Goal: Obtain resource: Obtain resource

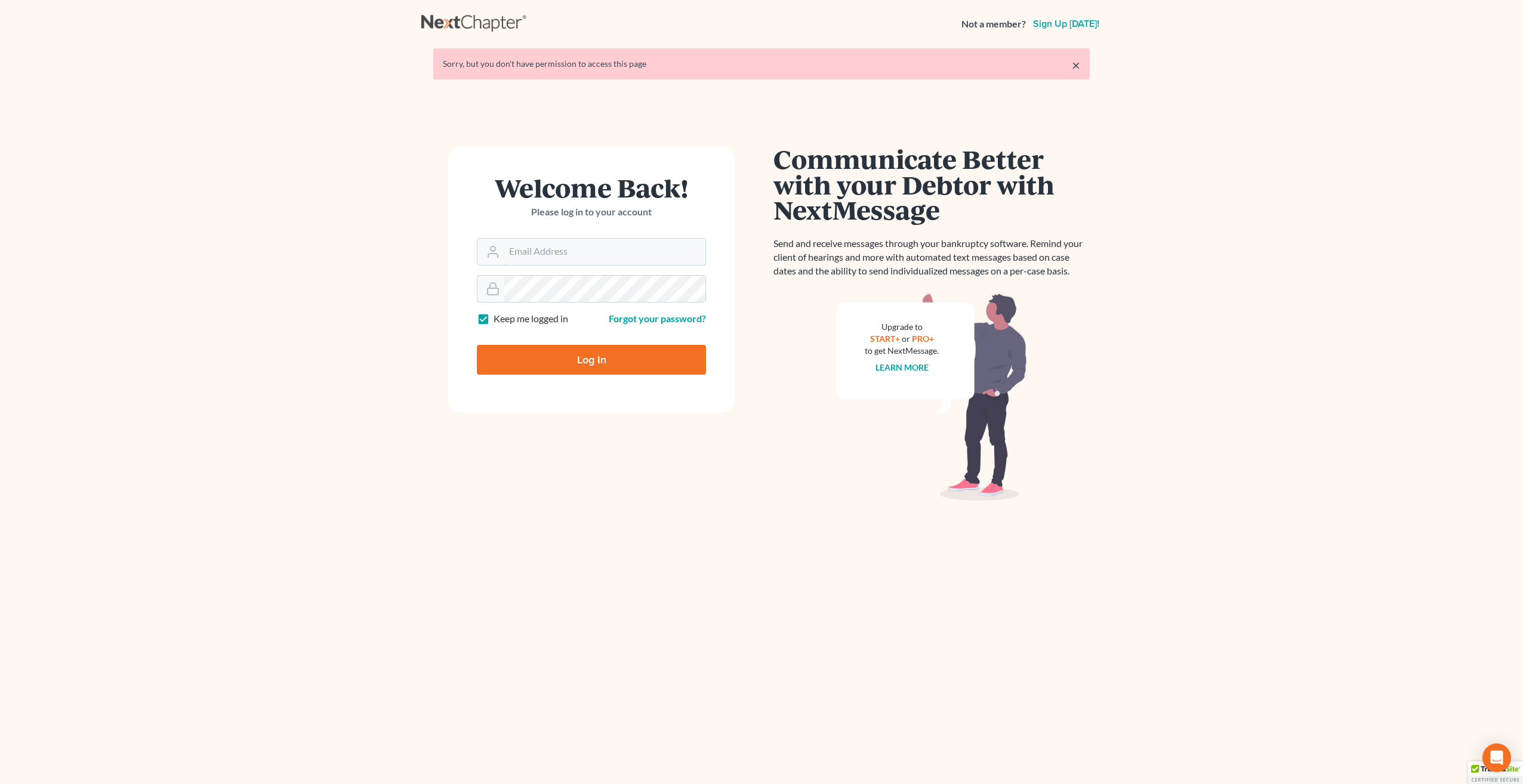
type input "[PERSON_NAME][EMAIL_ADDRESS][DOMAIN_NAME]"
click at [584, 368] on input "Log In" at bounding box center [591, 360] width 229 height 30
type input "Thinking..."
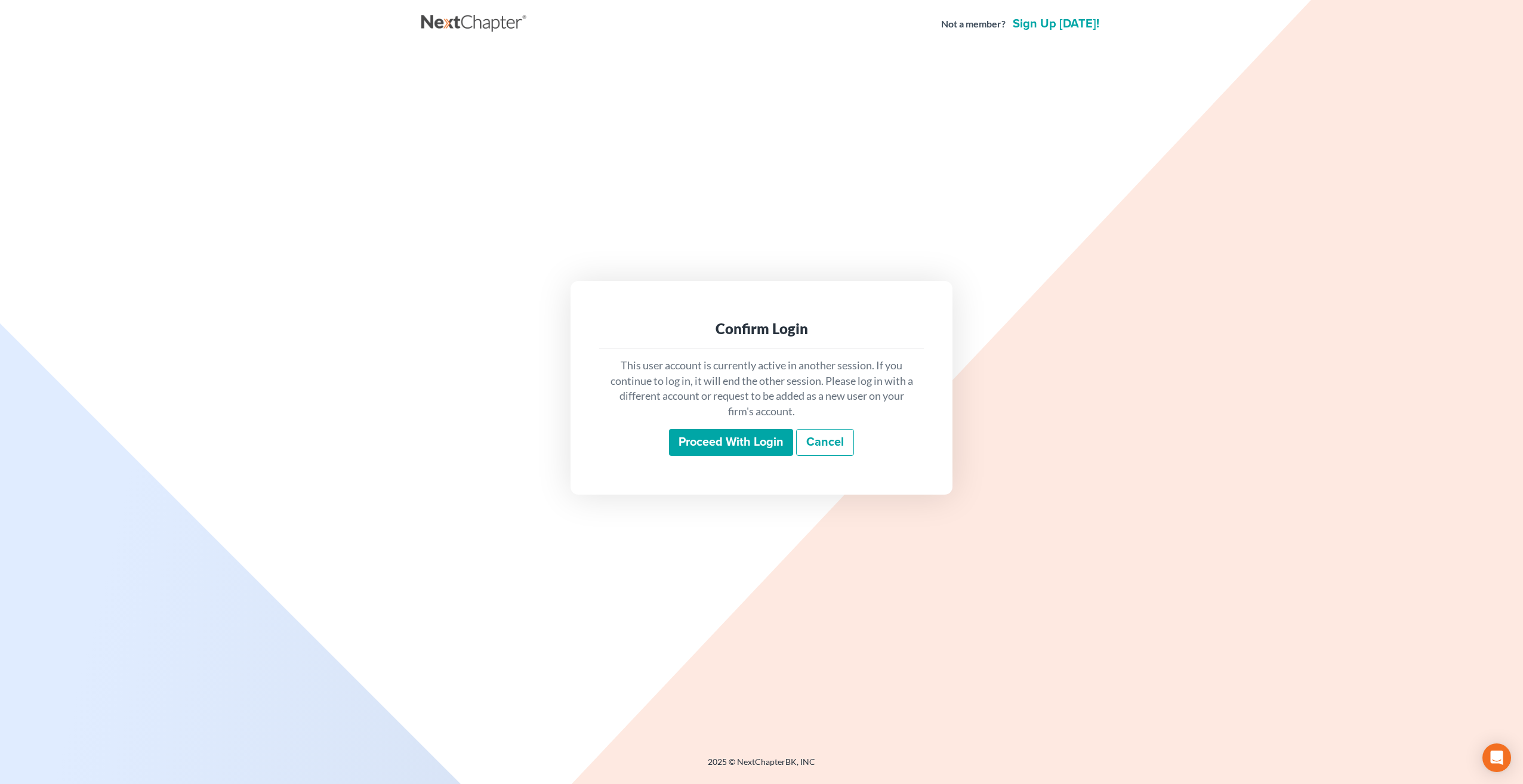
click at [736, 446] on input "Proceed with login" at bounding box center [731, 442] width 124 height 27
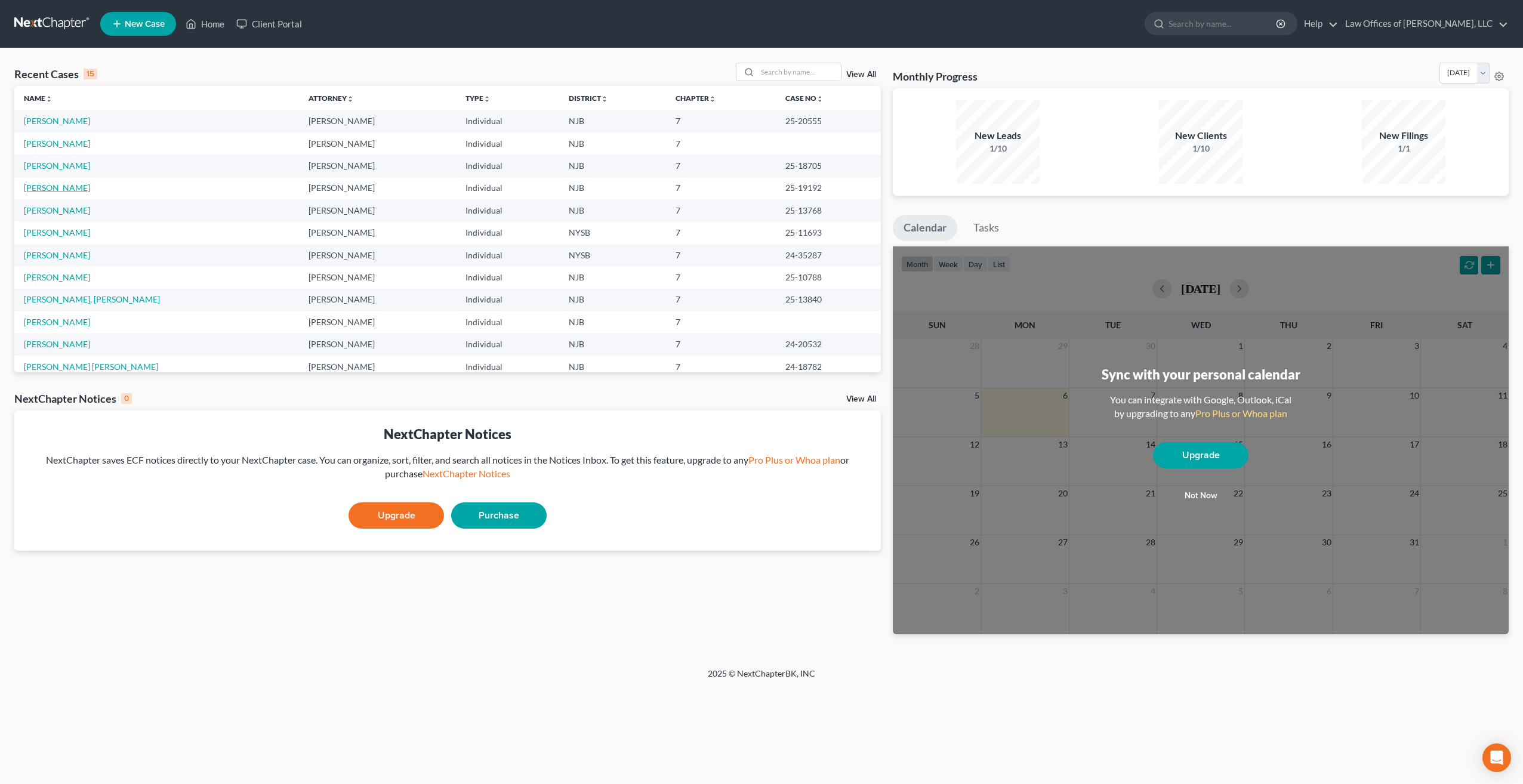
click at [51, 190] on link "[PERSON_NAME]" at bounding box center [57, 188] width 66 height 10
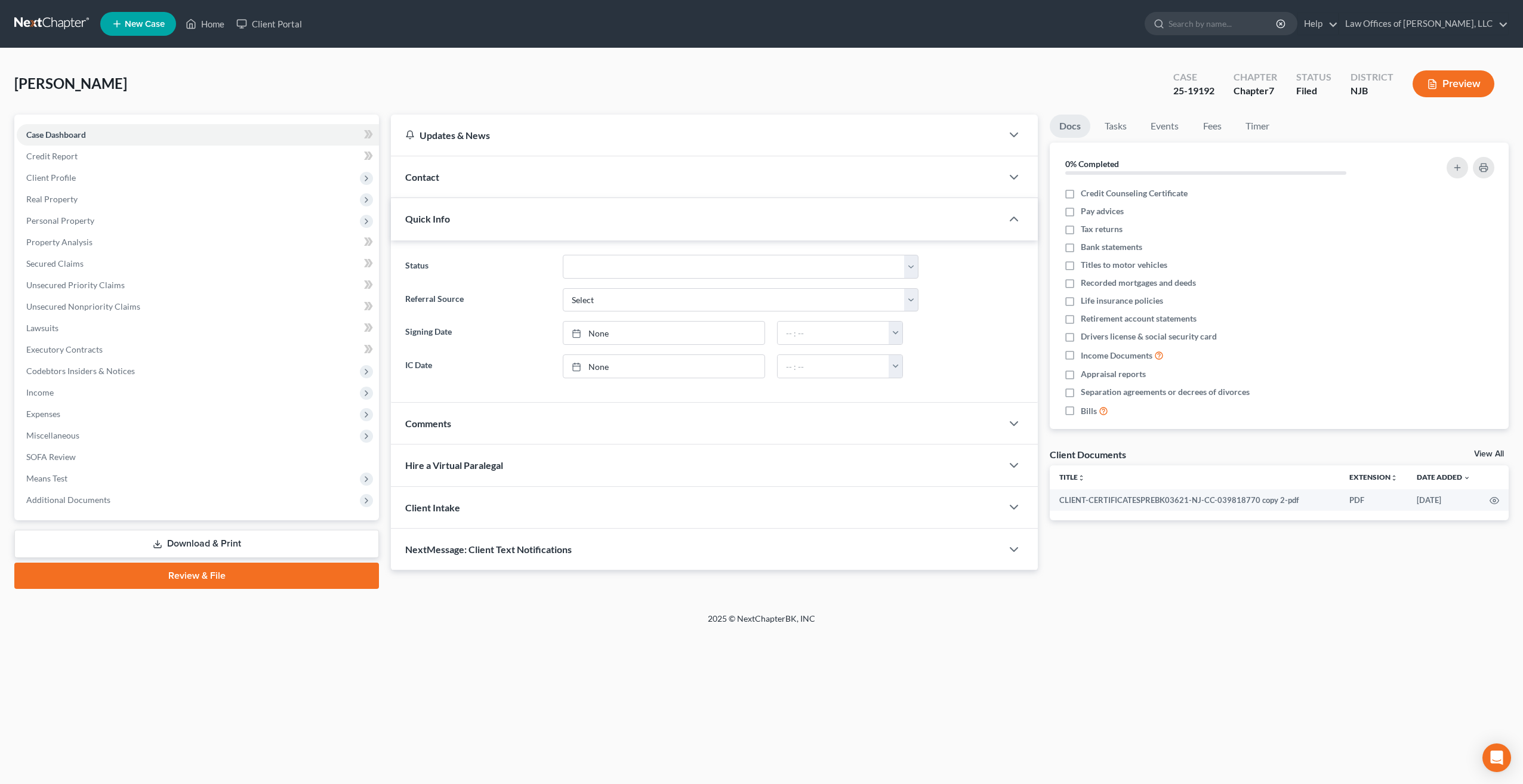
click at [215, 546] on link "Download & Print" at bounding box center [196, 544] width 365 height 28
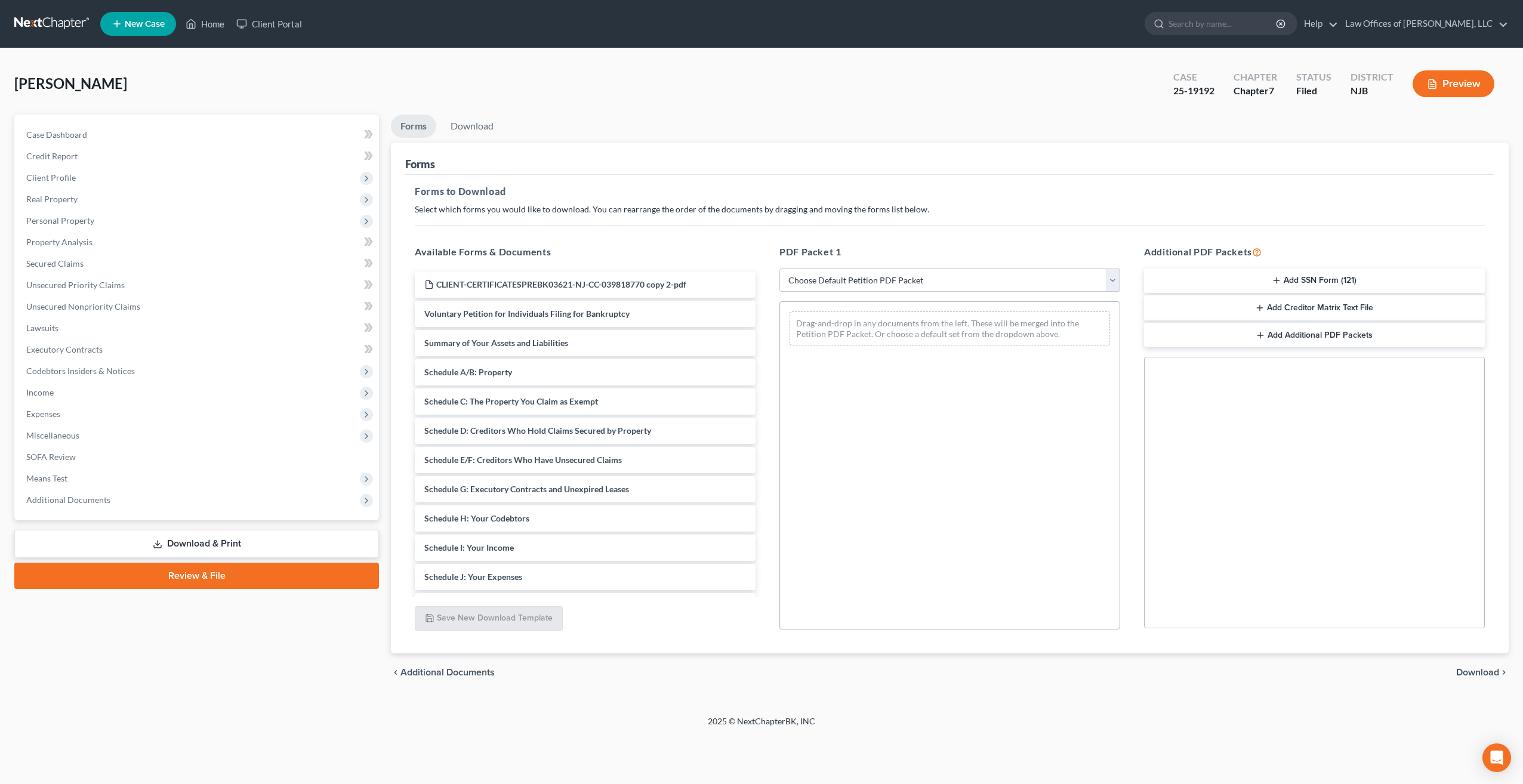
click at [1118, 282] on select "Choose Default Petition PDF Packet Complete Bankruptcy Petition (all forms and …" at bounding box center [950, 280] width 341 height 24
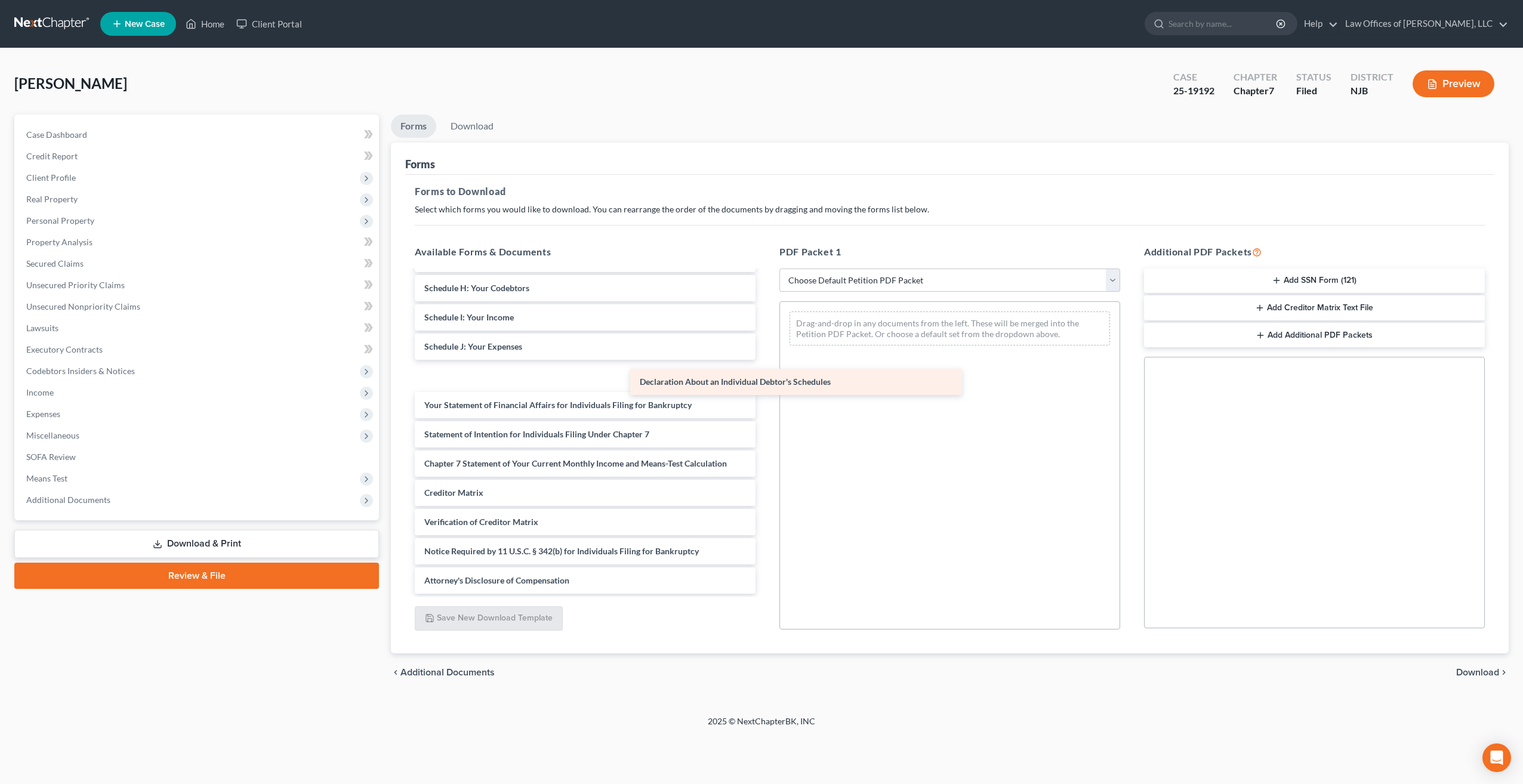
scroll to position [201, 0]
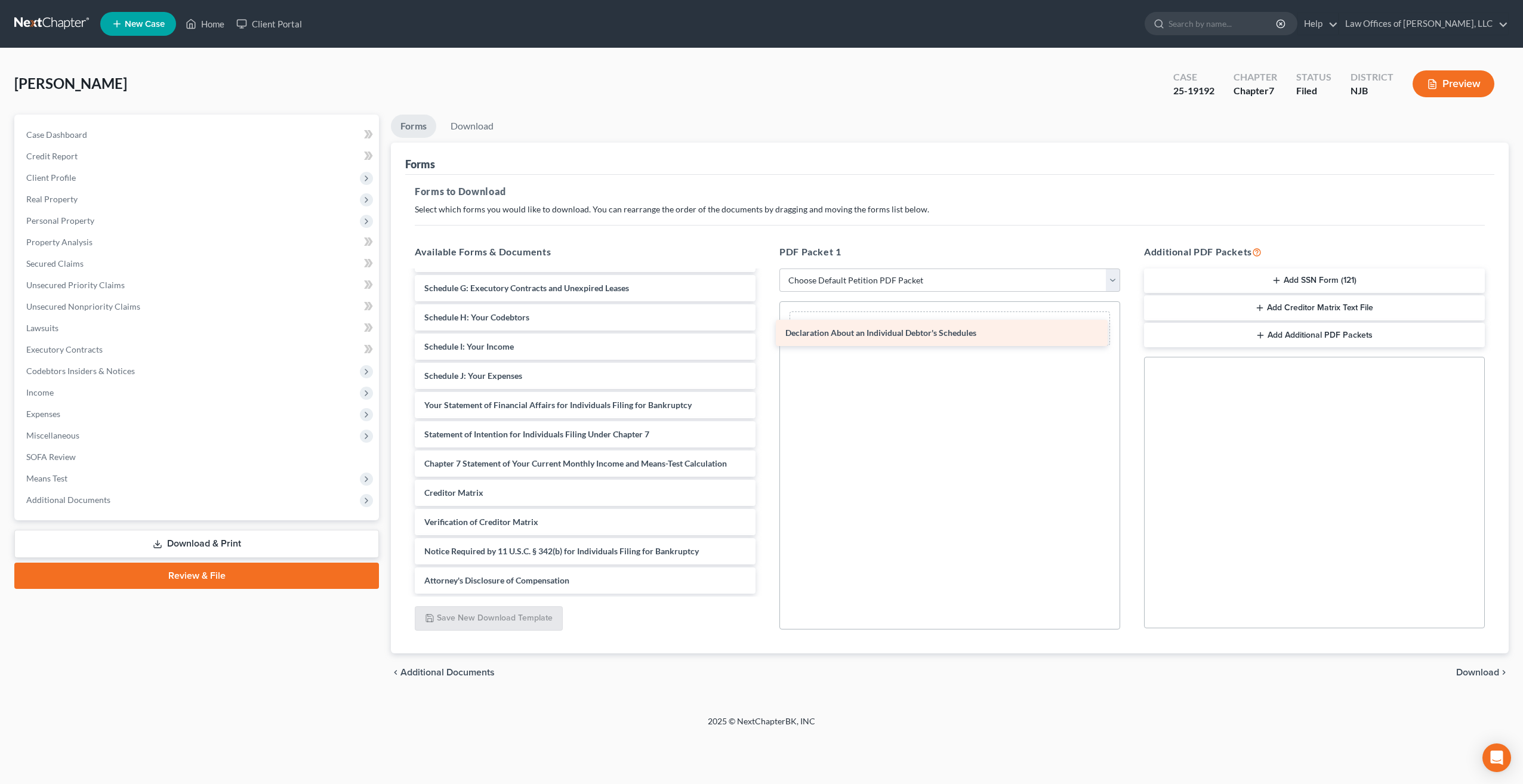
drag, startPoint x: 538, startPoint y: 382, endPoint x: 899, endPoint y: 339, distance: 363.6
click at [765, 339] on div "Declaration About an Individual Debtor's Schedules CLIENT-CERTIFICATESPREBK0362…" at bounding box center [585, 332] width 360 height 523
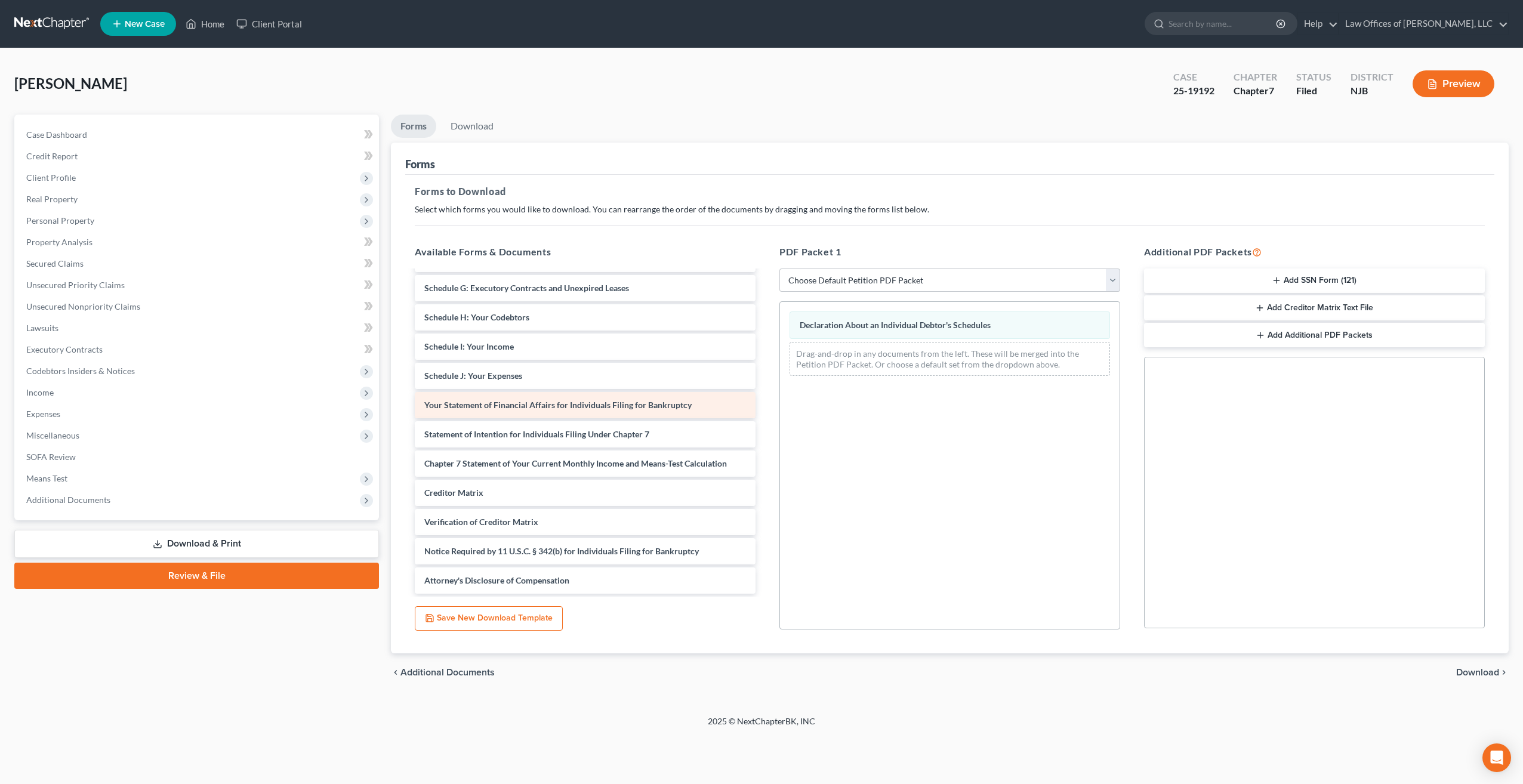
click at [562, 412] on div "Your Statement of Financial Affairs for Individuals Filing for Bankruptcy" at bounding box center [585, 405] width 341 height 26
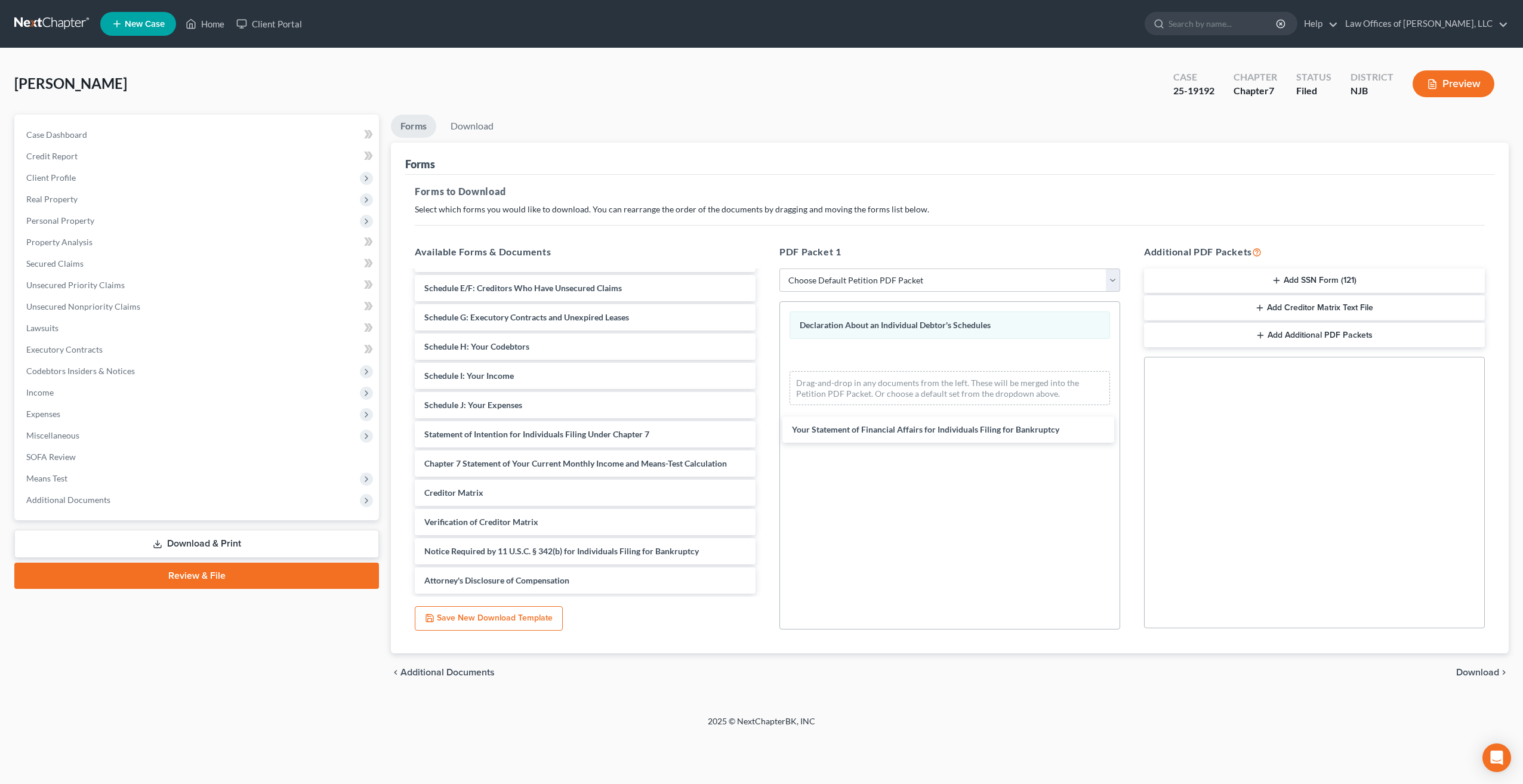
drag, startPoint x: 562, startPoint y: 412, endPoint x: 931, endPoint y: 433, distance: 369.6
click at [765, 435] on div "Your Statement of Financial Affairs for Individuals Filing for Bankruptcy CLIEN…" at bounding box center [585, 347] width 360 height 494
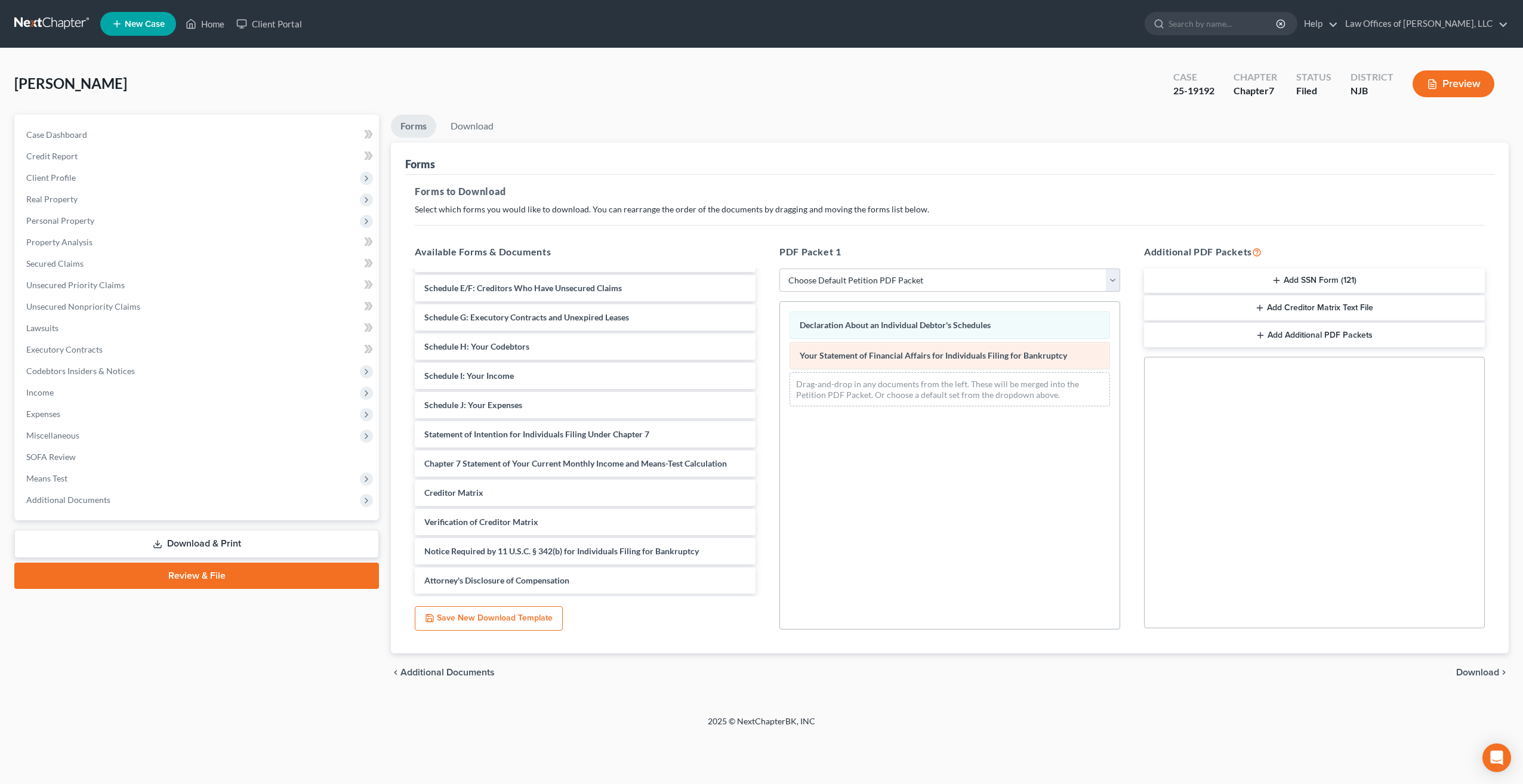
click at [903, 357] on span "Your Statement of Financial Affairs for Individuals Filing for Bankruptcy" at bounding box center [934, 355] width 267 height 10
click at [207, 544] on link "Download & Print" at bounding box center [196, 544] width 365 height 28
click at [1115, 280] on select "Choose Default Petition PDF Packet Complete Bankruptcy Petition (all forms and …" at bounding box center [950, 280] width 341 height 24
click at [1004, 460] on div "Declaration About an Individual Debtor's Schedules Your Statement of Financial …" at bounding box center [950, 465] width 341 height 328
click at [1110, 279] on select "Choose Default Petition PDF Packet Complete Bankruptcy Petition (all forms and …" at bounding box center [950, 280] width 341 height 24
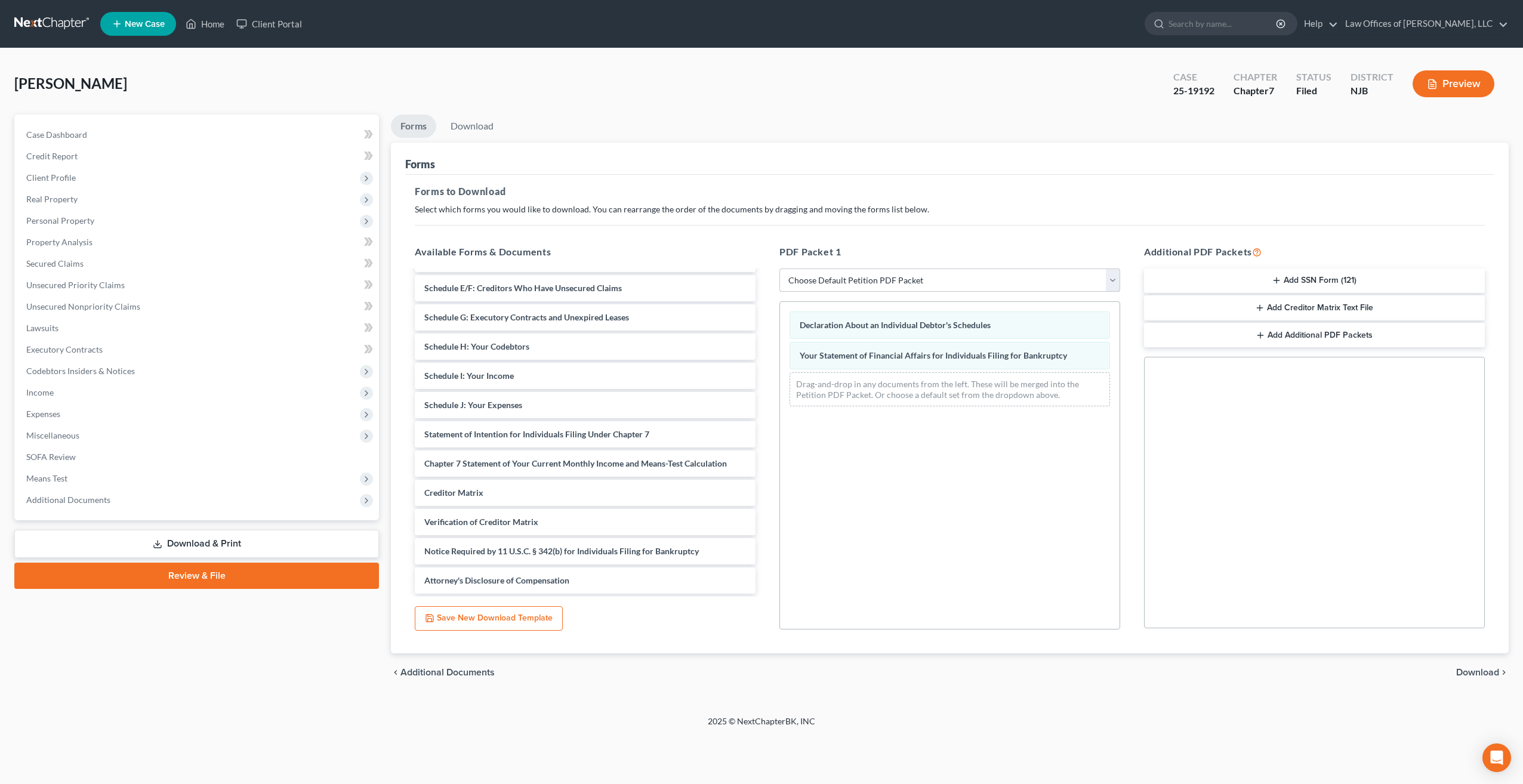
select select "2"
click at [780, 269] on select "Choose Default Petition PDF Packet Complete Bankruptcy Petition (all forms and …" at bounding box center [950, 280] width 341 height 24
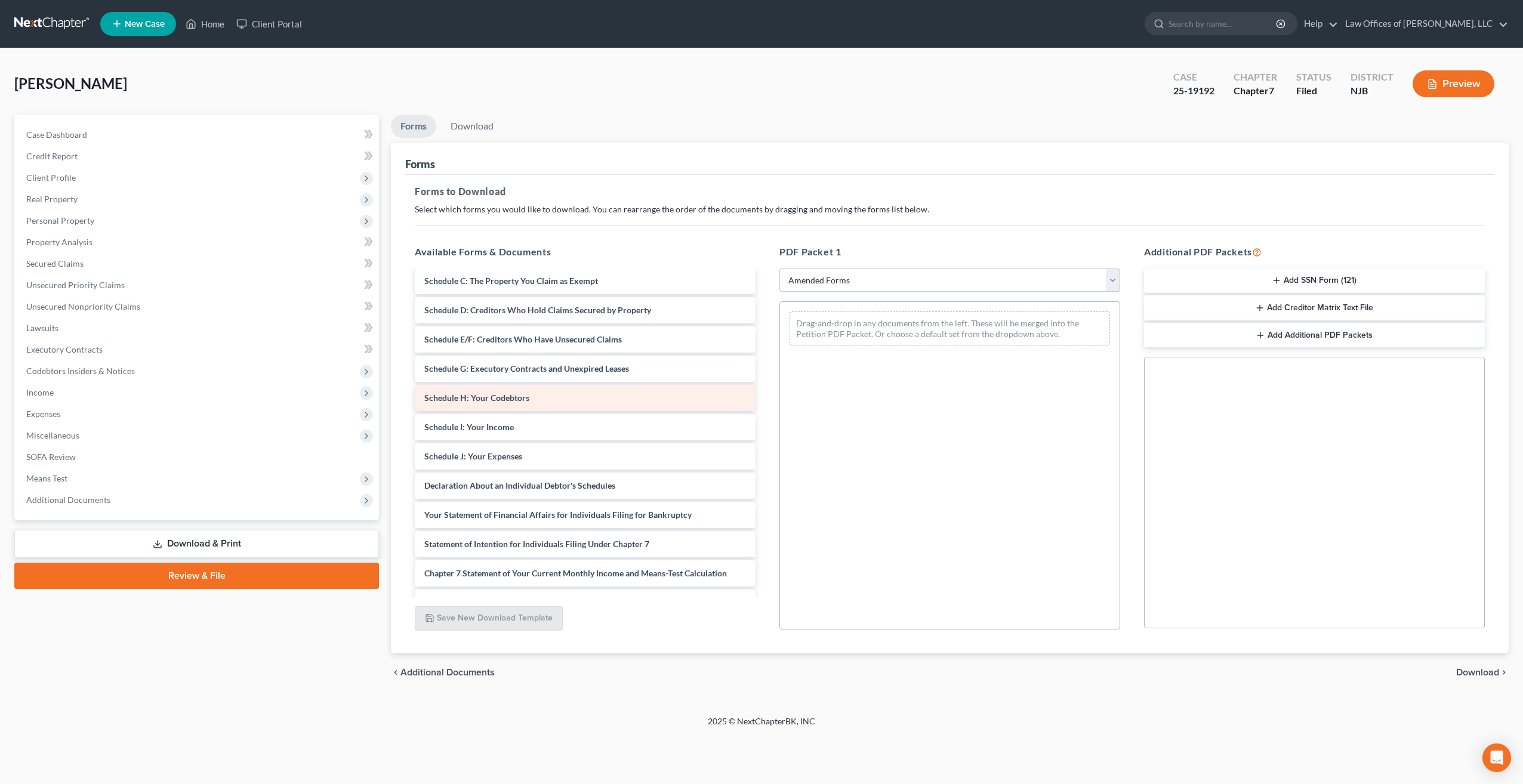
scroll to position [120, 0]
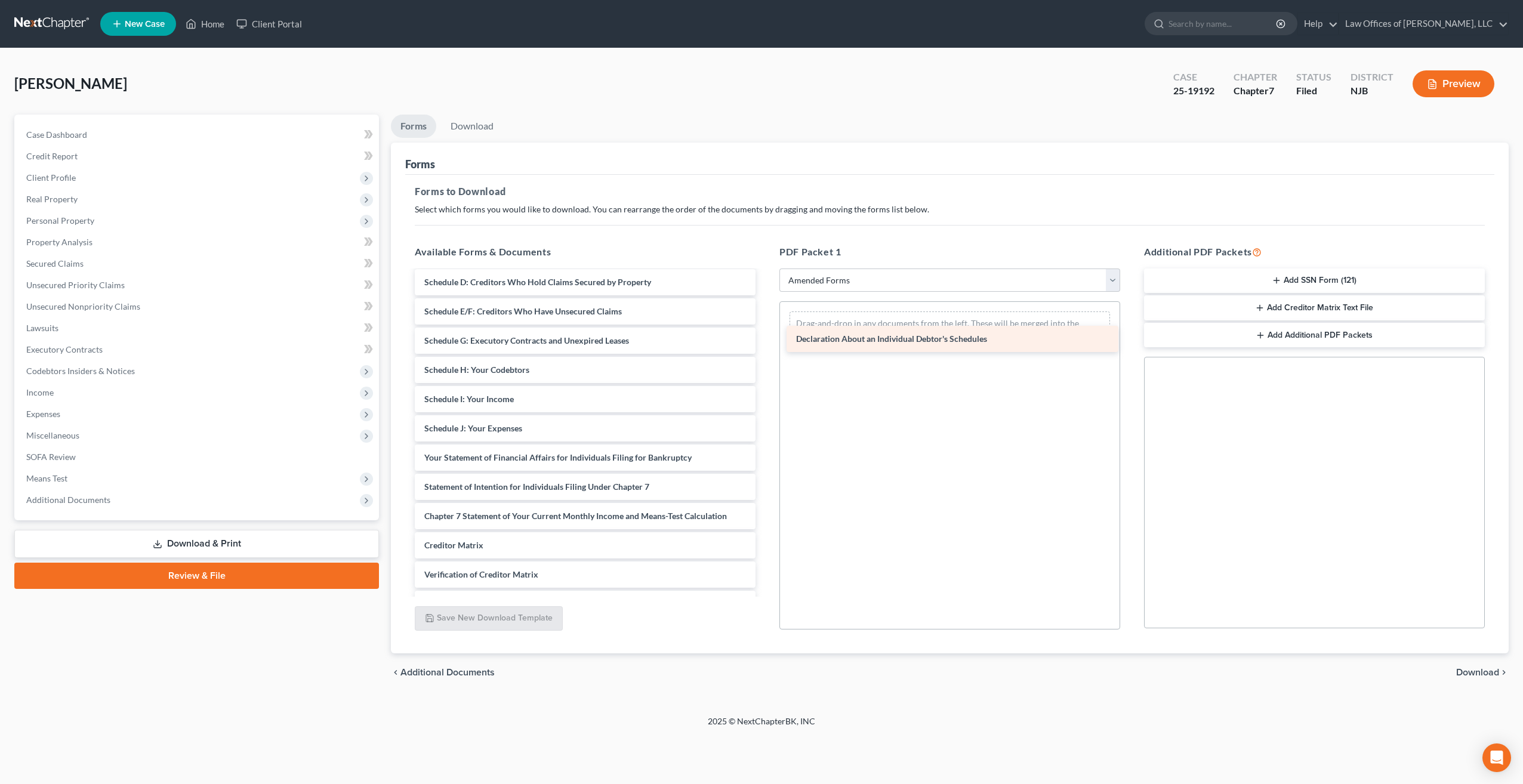
drag, startPoint x: 536, startPoint y: 459, endPoint x: 908, endPoint y: 340, distance: 390.6
click at [765, 340] on div "Declaration About an Individual Debtor's Schedules Voluntary Petition for Indiv…" at bounding box center [585, 399] width 360 height 494
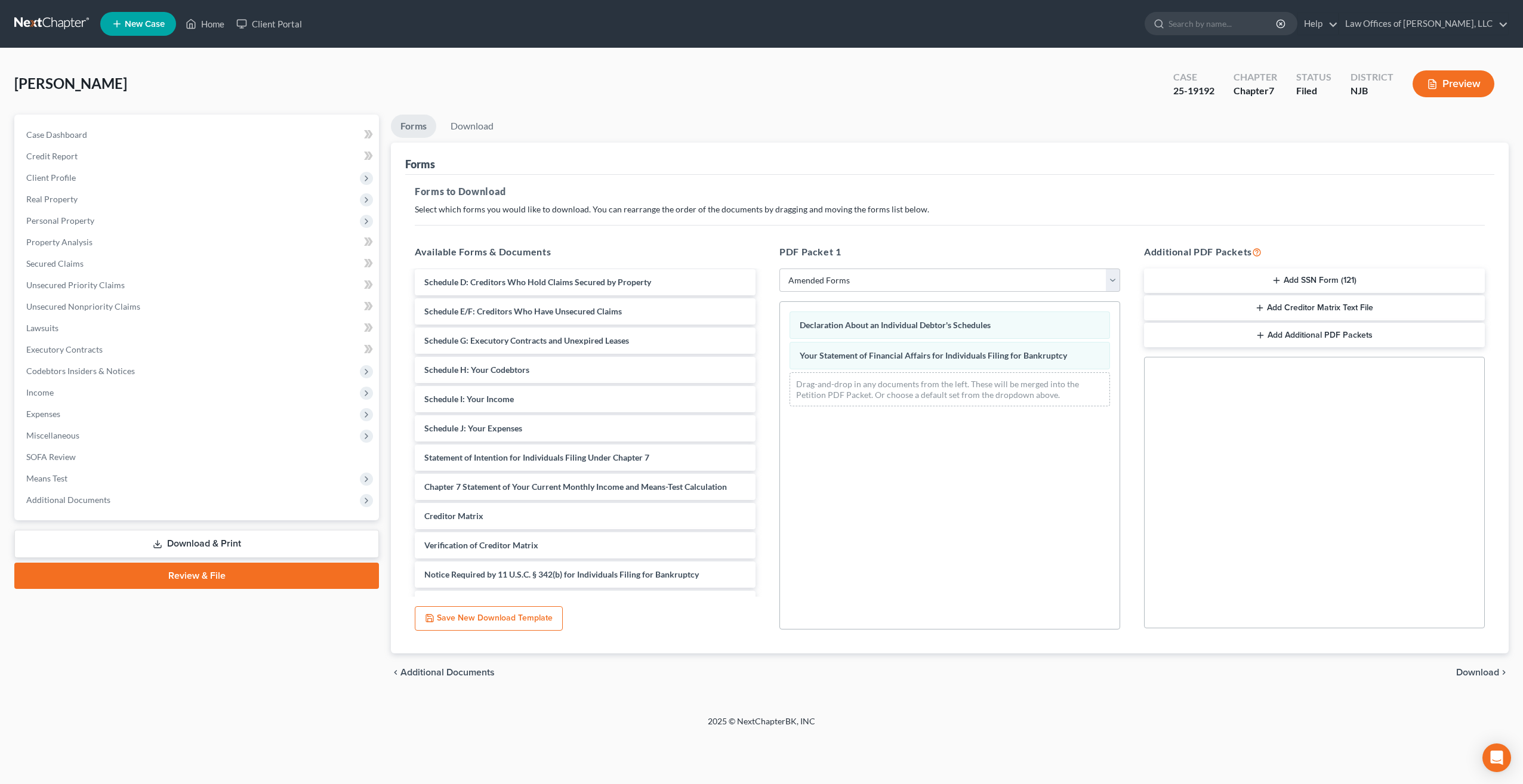
drag, startPoint x: 927, startPoint y: 395, endPoint x: 846, endPoint y: 490, distance: 124.8
click at [848, 493] on div "Declaration About an Individual Debtor's Schedules Your Statement of Financial …" at bounding box center [950, 465] width 341 height 328
click at [467, 126] on link "Download" at bounding box center [472, 126] width 62 height 24
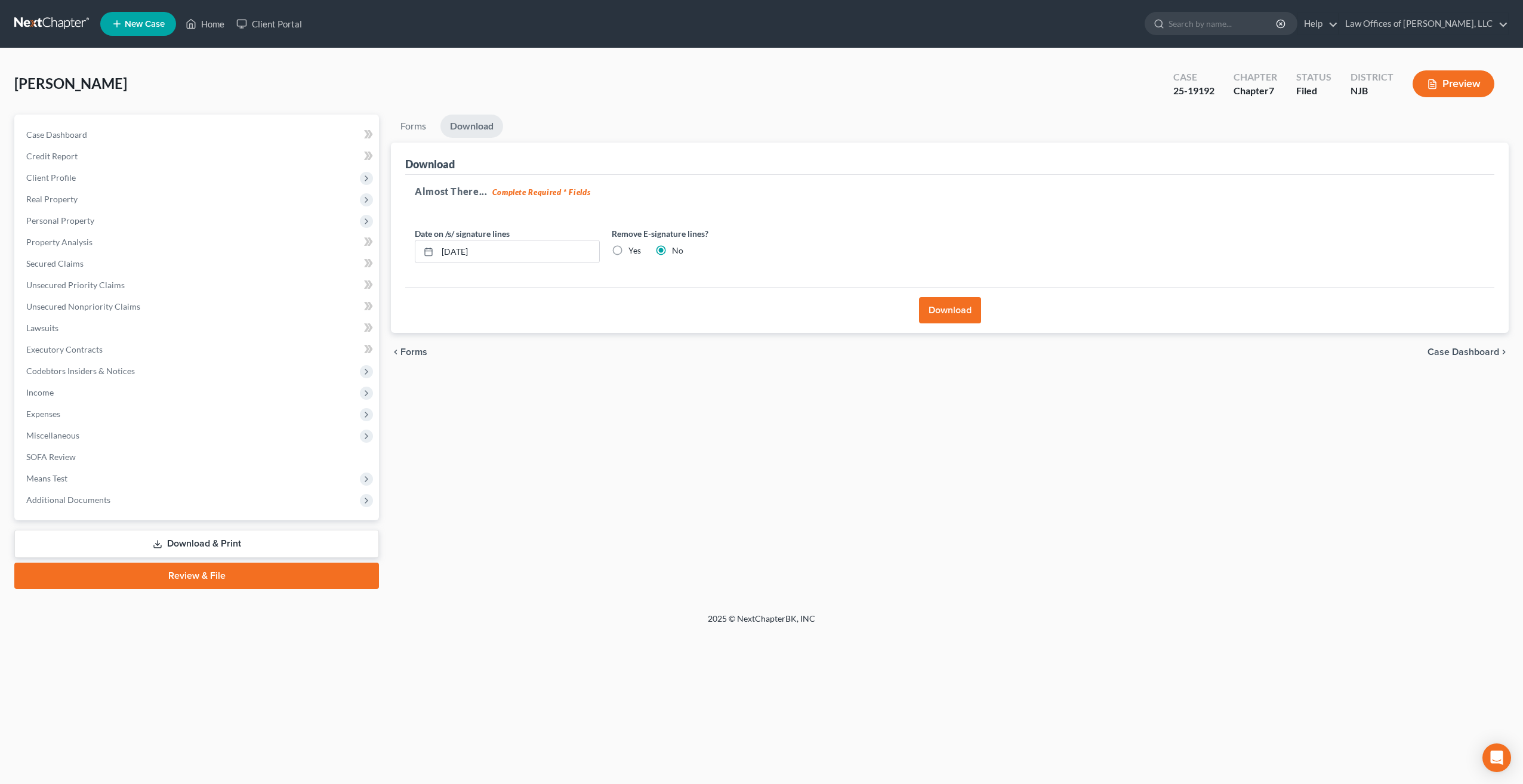
click at [956, 312] on button "Download" at bounding box center [950, 310] width 62 height 26
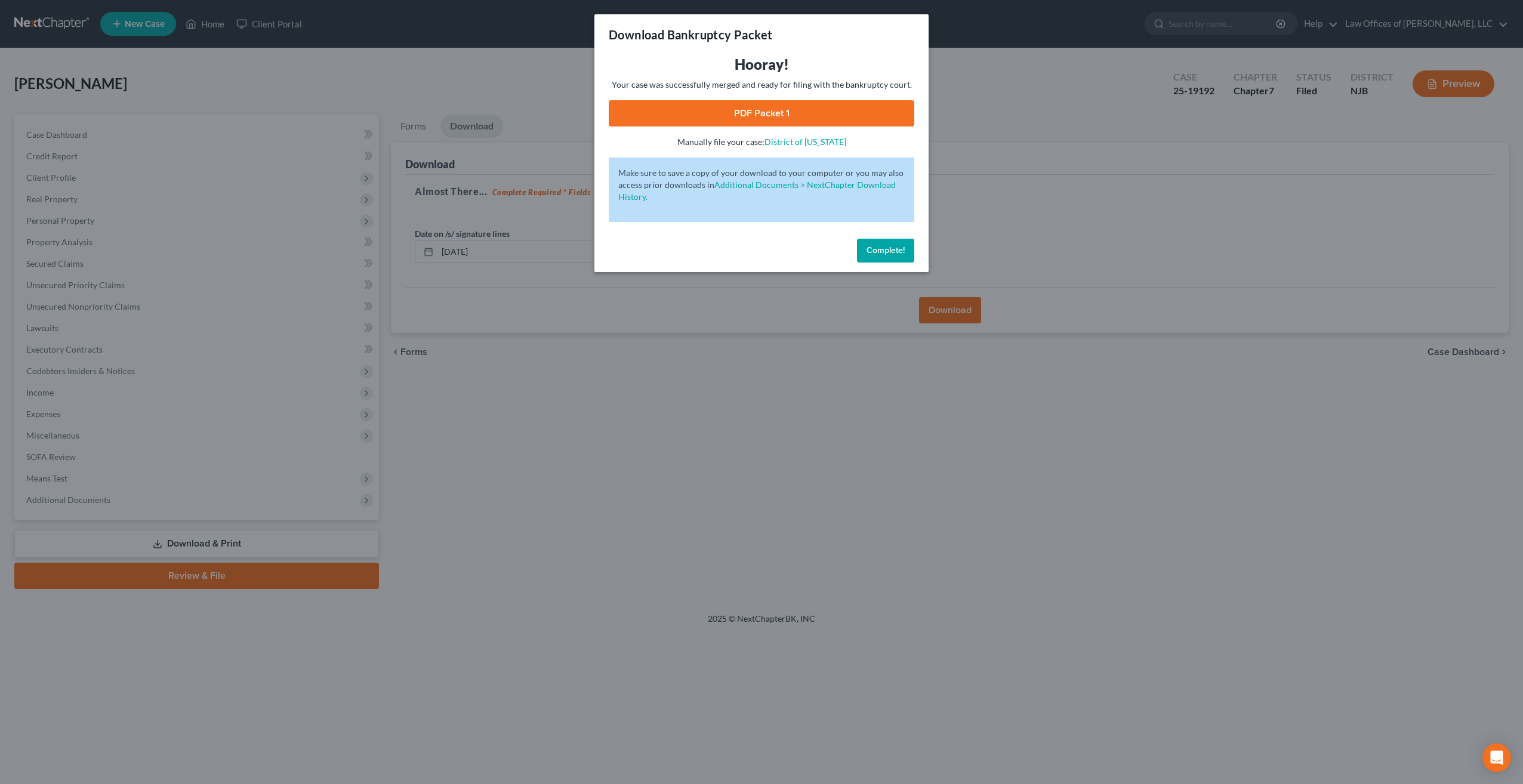
click at [782, 118] on link "PDF Packet 1" at bounding box center [762, 113] width 306 height 26
click at [882, 251] on span "Complete!" at bounding box center [886, 251] width 38 height 10
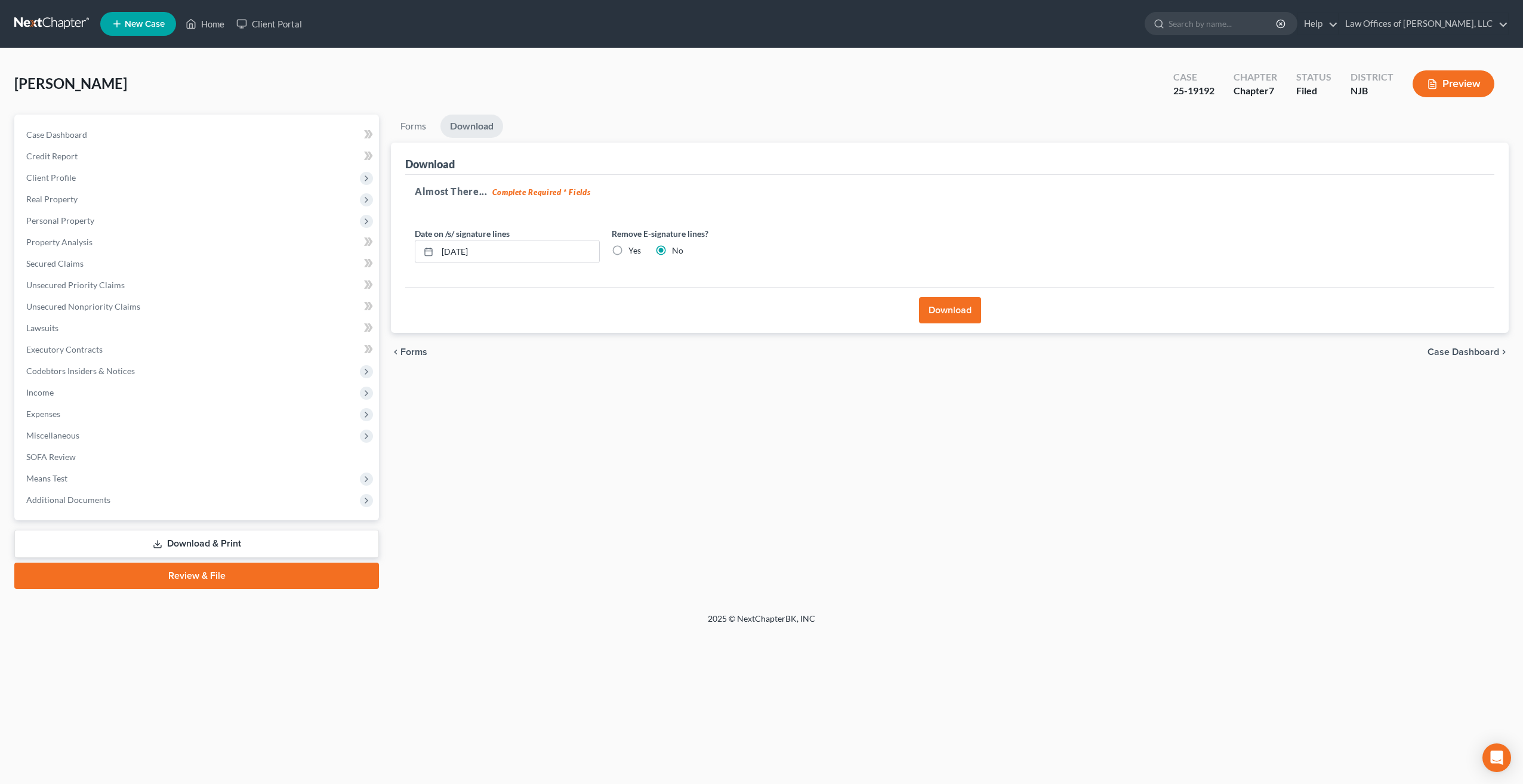
click at [208, 573] on link "Review & File" at bounding box center [196, 576] width 365 height 26
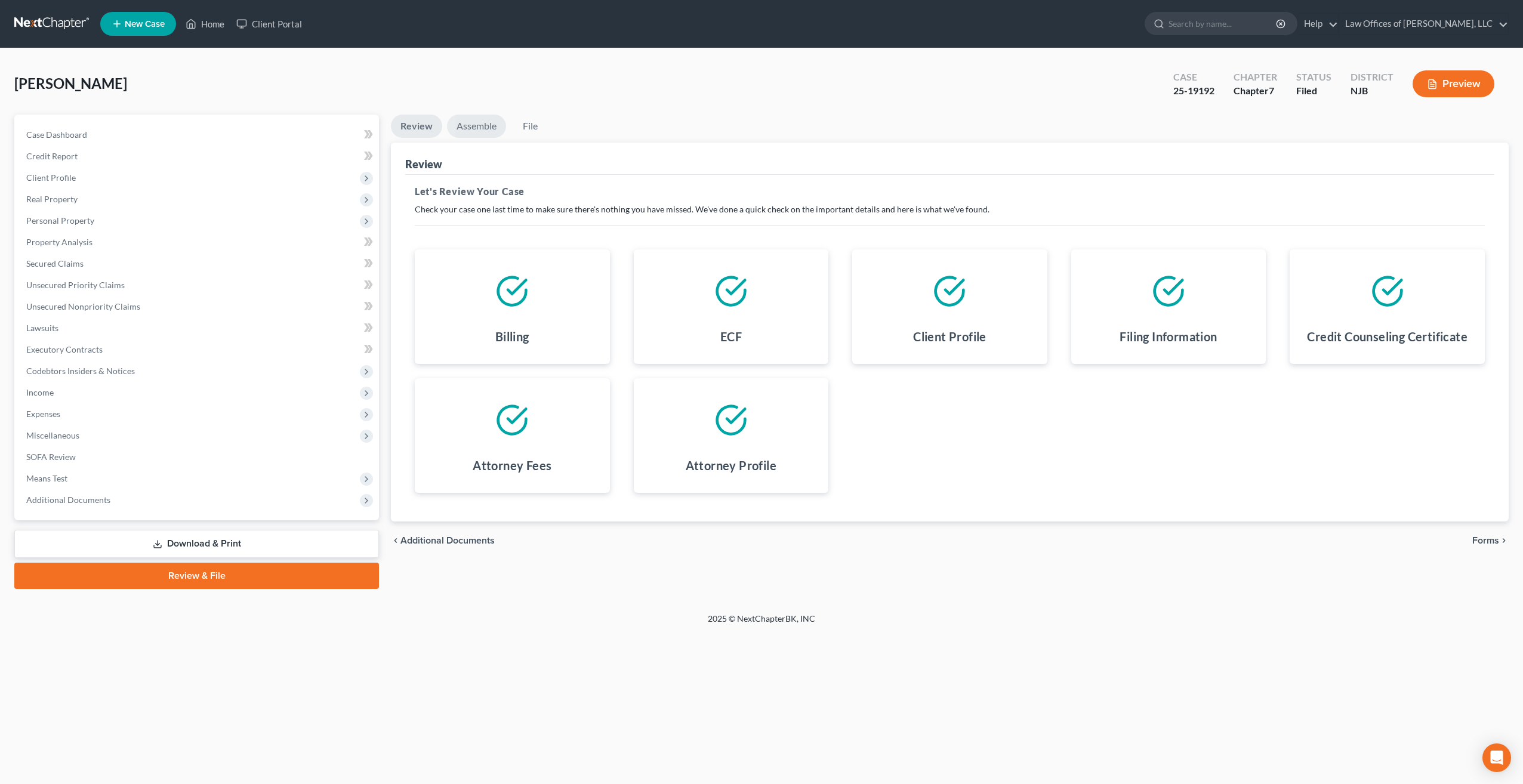
click at [484, 129] on link "Assemble" at bounding box center [477, 126] width 59 height 24
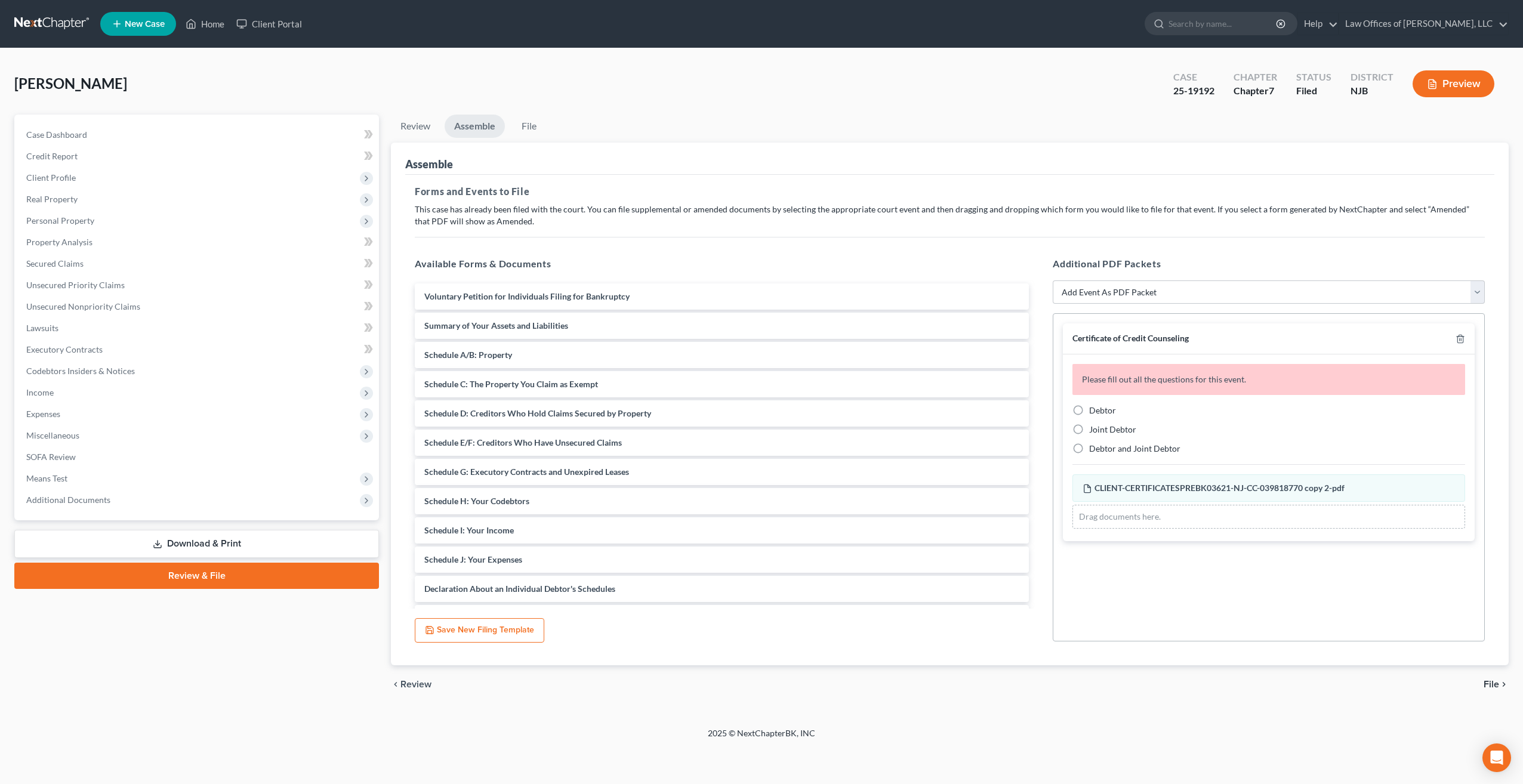
click at [235, 542] on link "Download & Print" at bounding box center [196, 544] width 365 height 28
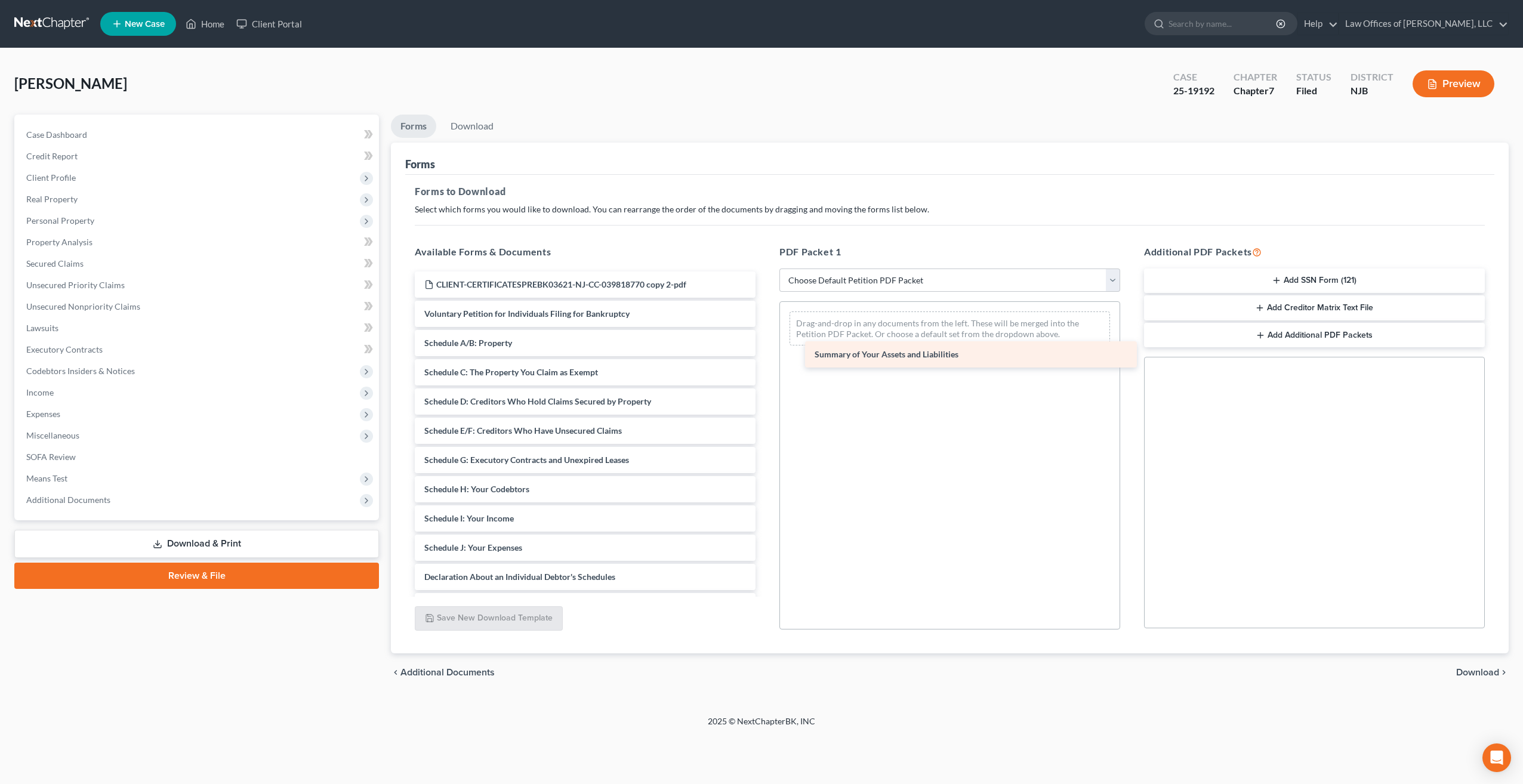
drag, startPoint x: 518, startPoint y: 338, endPoint x: 908, endPoint y: 349, distance: 390.2
click at [765, 349] on div "Summary of Your Assets and Liabilities CLIENT-CERTIFICATESPREBK03621-NJ-CC-0398…" at bounding box center [585, 533] width 360 height 523
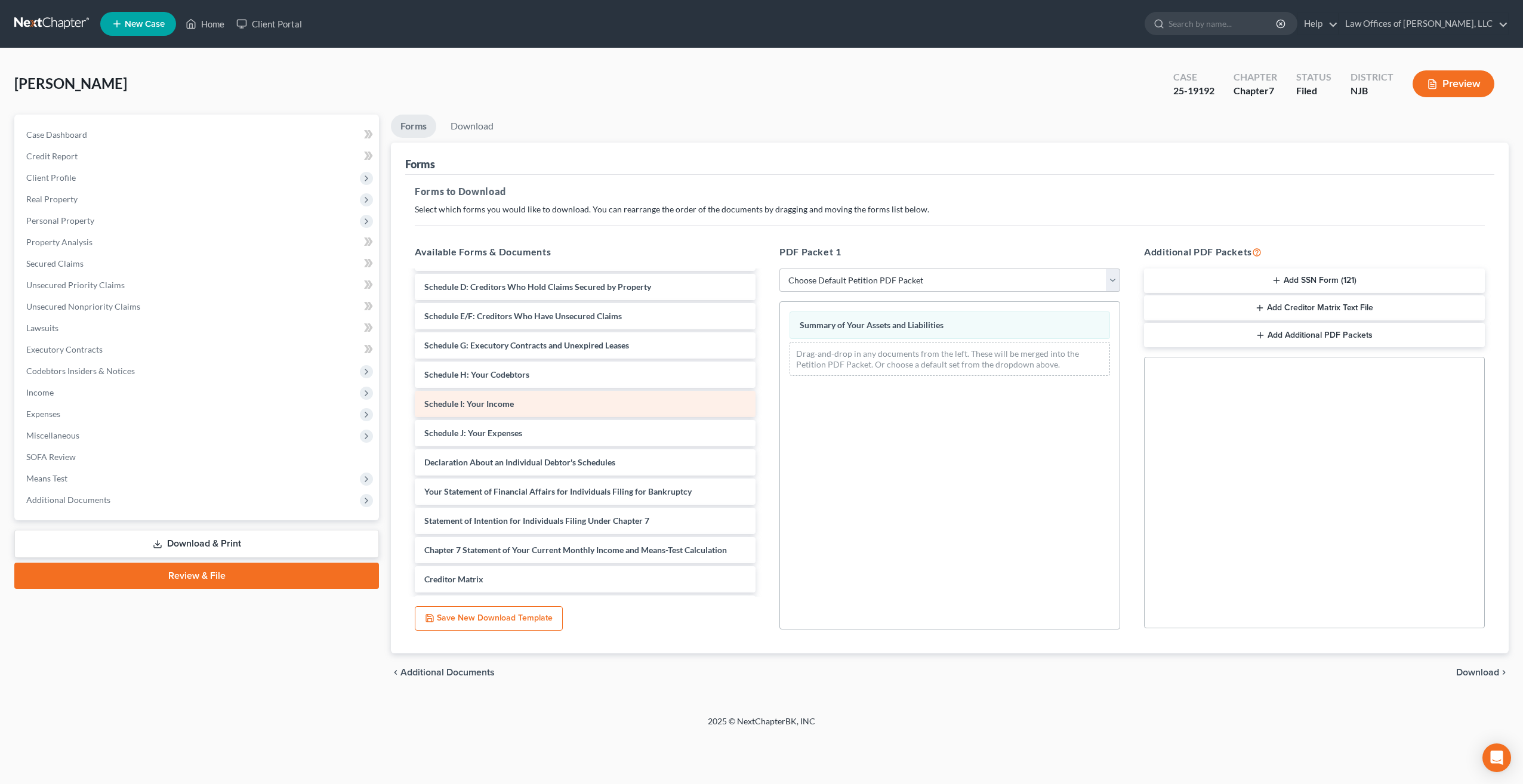
scroll to position [120, 0]
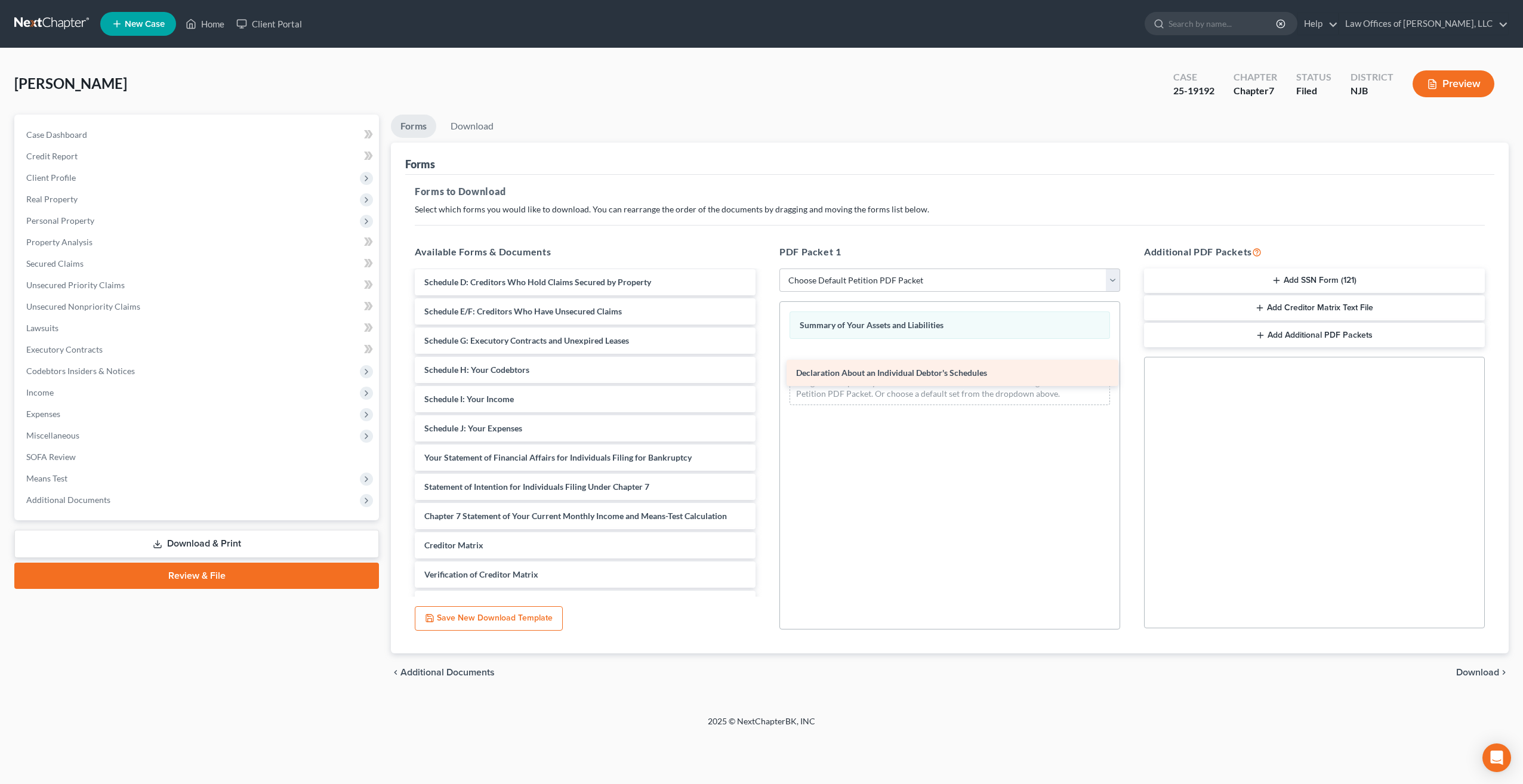
drag, startPoint x: 495, startPoint y: 455, endPoint x: 865, endPoint y: 368, distance: 380.1
click at [765, 368] on div "Declaration About an Individual Debtor's Schedules CLIENT-CERTIFICATESPREBK0362…" at bounding box center [585, 399] width 360 height 494
click at [1108, 282] on select "Choose Default Petition PDF Packet Complete Bankruptcy Petition (all forms and …" at bounding box center [950, 280] width 341 height 24
select select "2"
click at [780, 269] on select "Choose Default Petition PDF Packet Complete Bankruptcy Petition (all forms and …" at bounding box center [950, 280] width 341 height 24
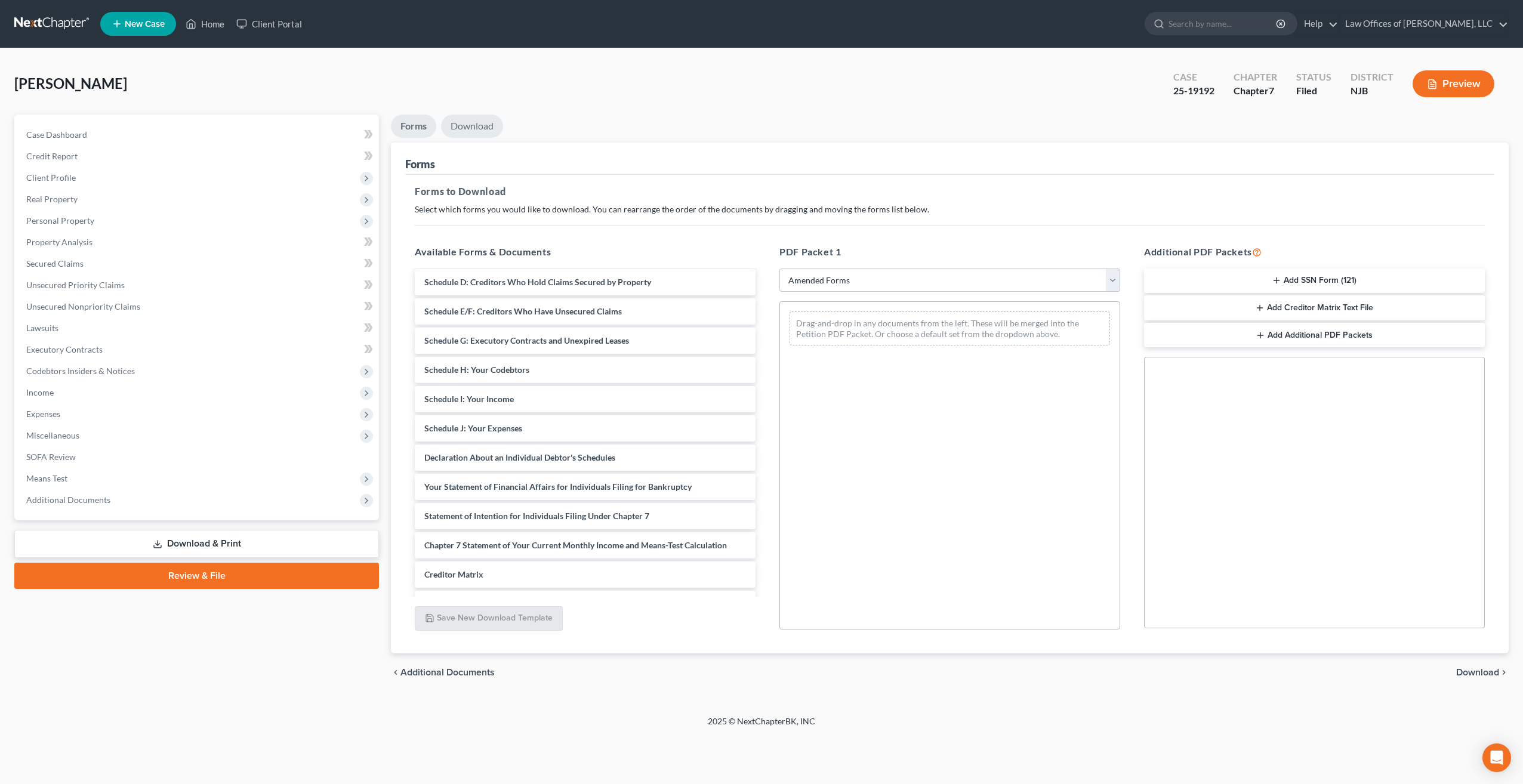
click at [467, 125] on link "Download" at bounding box center [472, 126] width 62 height 24
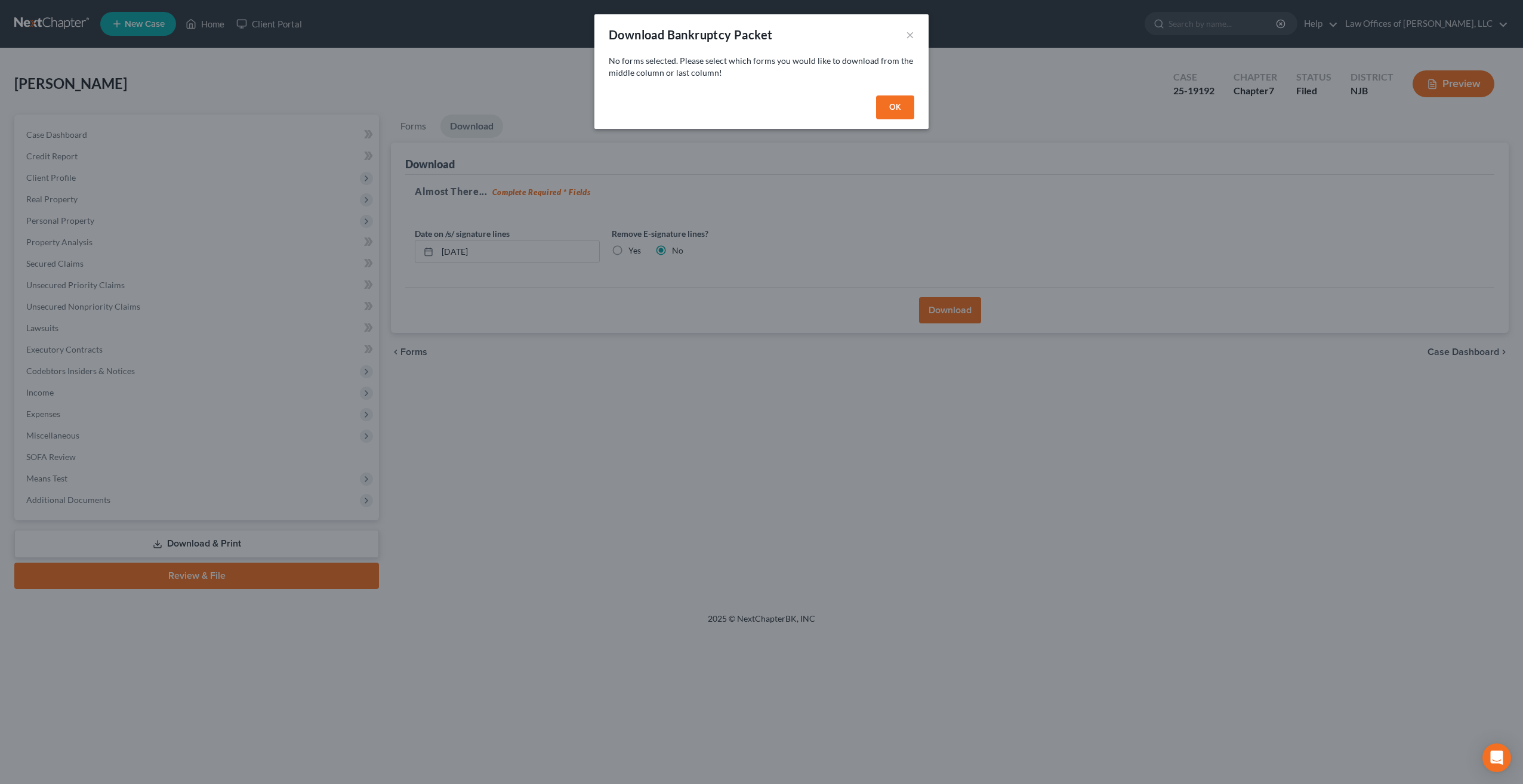
drag, startPoint x: 892, startPoint y: 107, endPoint x: 887, endPoint y: 112, distance: 7.1
click at [888, 112] on button "OK" at bounding box center [895, 107] width 38 height 24
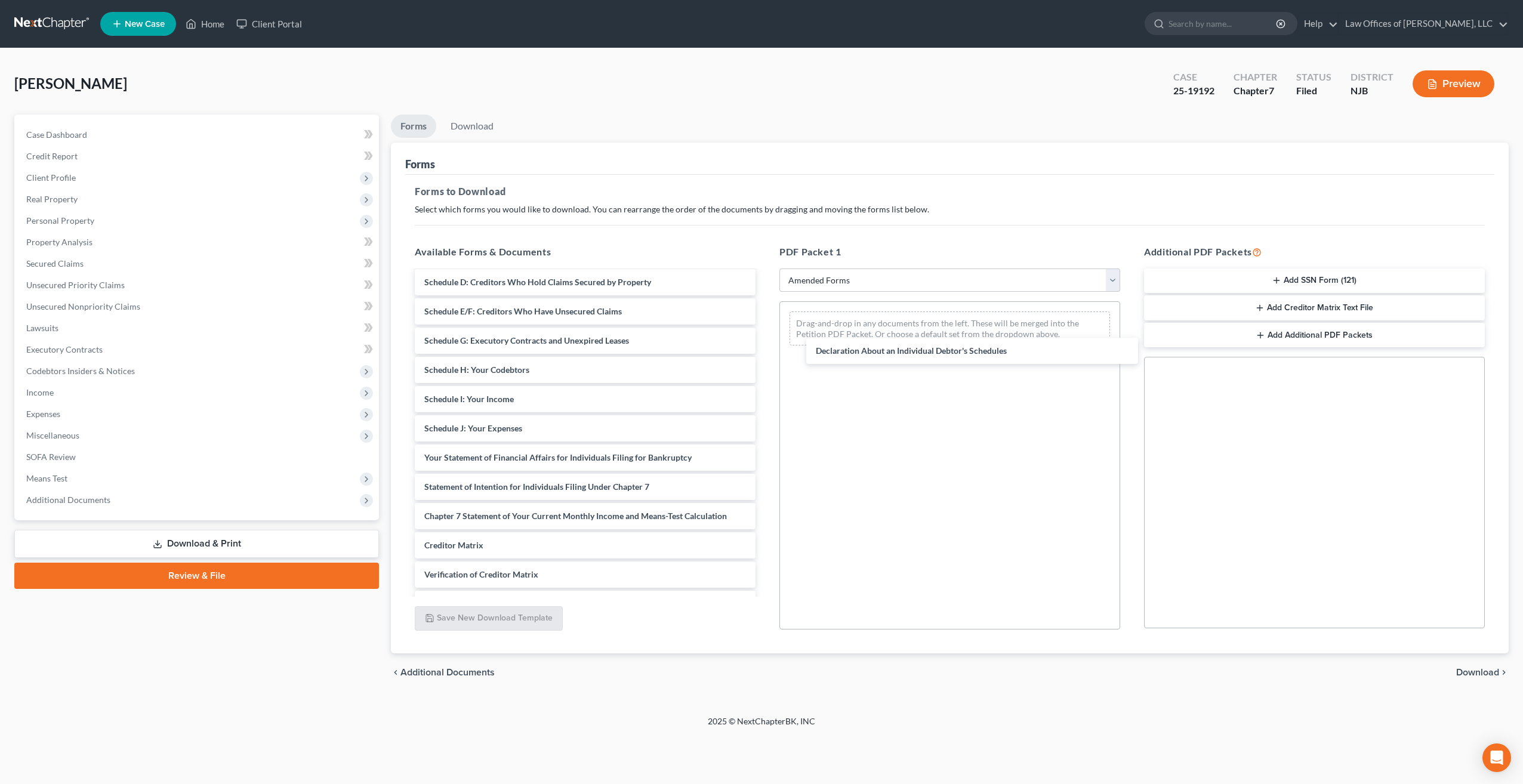
drag, startPoint x: 522, startPoint y: 457, endPoint x: 909, endPoint y: 351, distance: 401.3
click at [765, 351] on div "Declaration About an Individual Debtor's Schedules Voluntary Petition for Indiv…" at bounding box center [585, 399] width 360 height 494
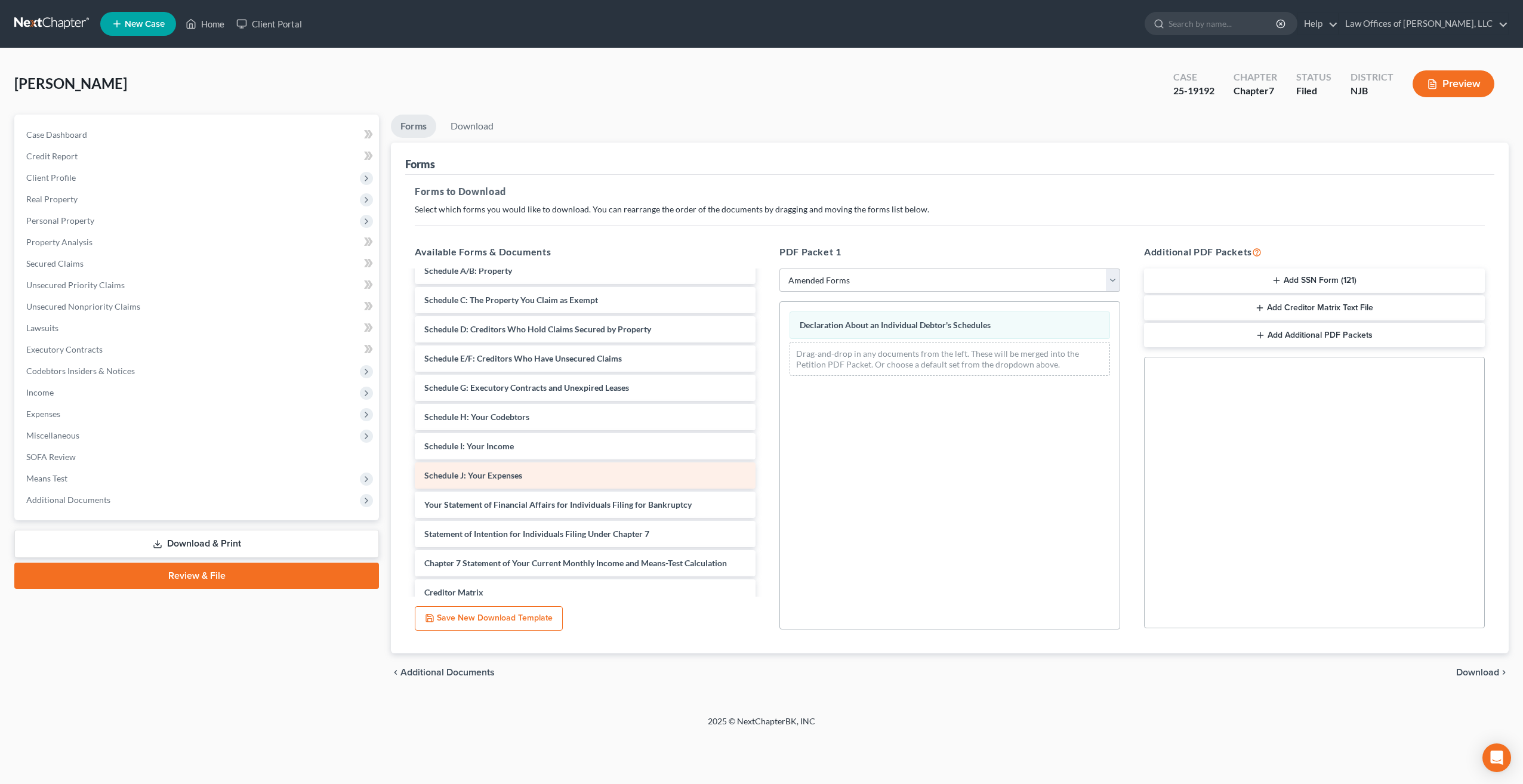
scroll to position [0, 0]
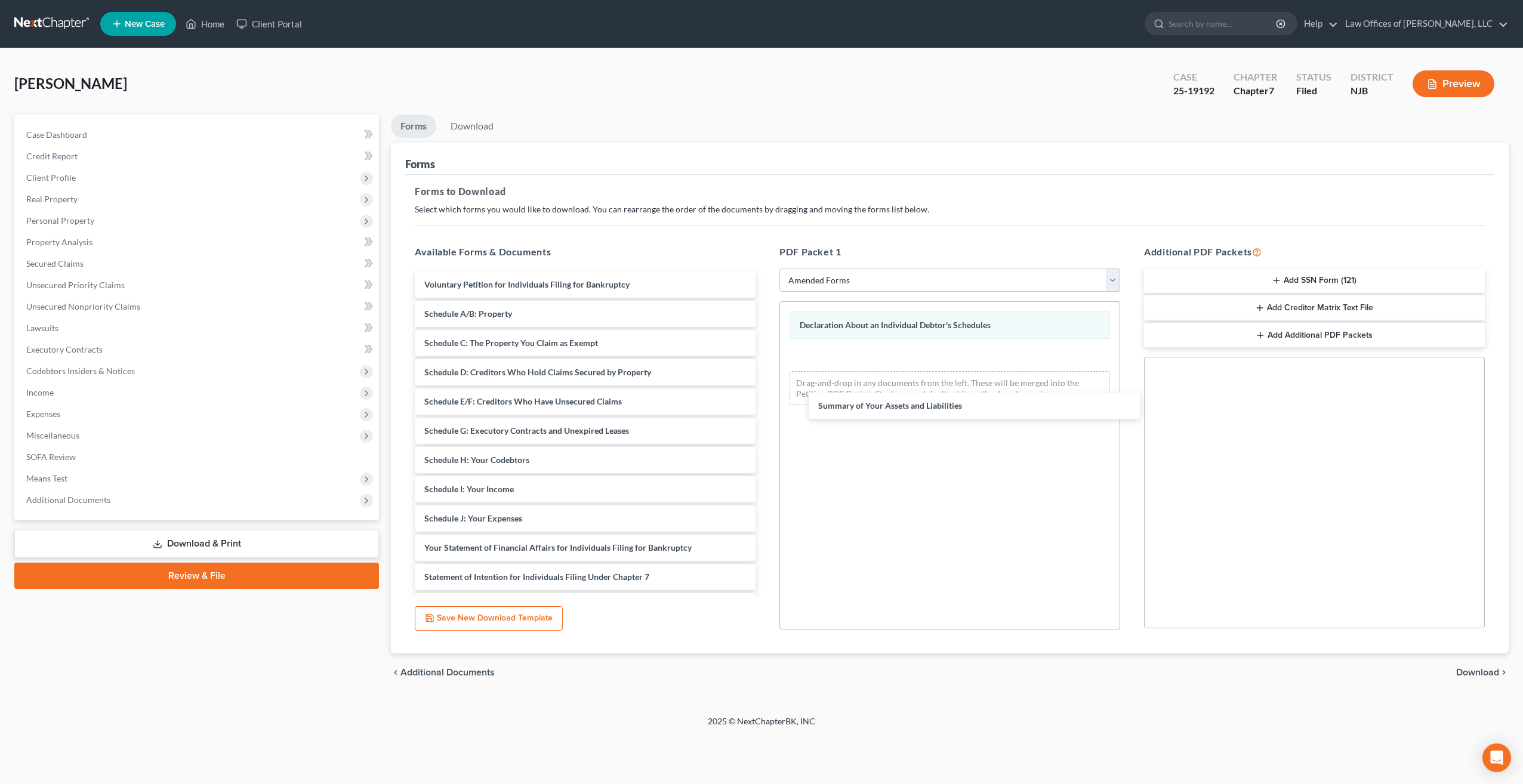
drag, startPoint x: 497, startPoint y: 312, endPoint x: 882, endPoint y: 401, distance: 395.2
click at [765, 401] on div "Summary of Your Assets and Liabilities Voluntary Petition for Individuals Filin…" at bounding box center [585, 504] width 360 height 464
click at [215, 543] on link "Download & Print" at bounding box center [196, 544] width 365 height 28
click at [246, 544] on link "Download & Print" at bounding box center [196, 544] width 365 height 28
click at [485, 128] on link "Download" at bounding box center [472, 126] width 62 height 24
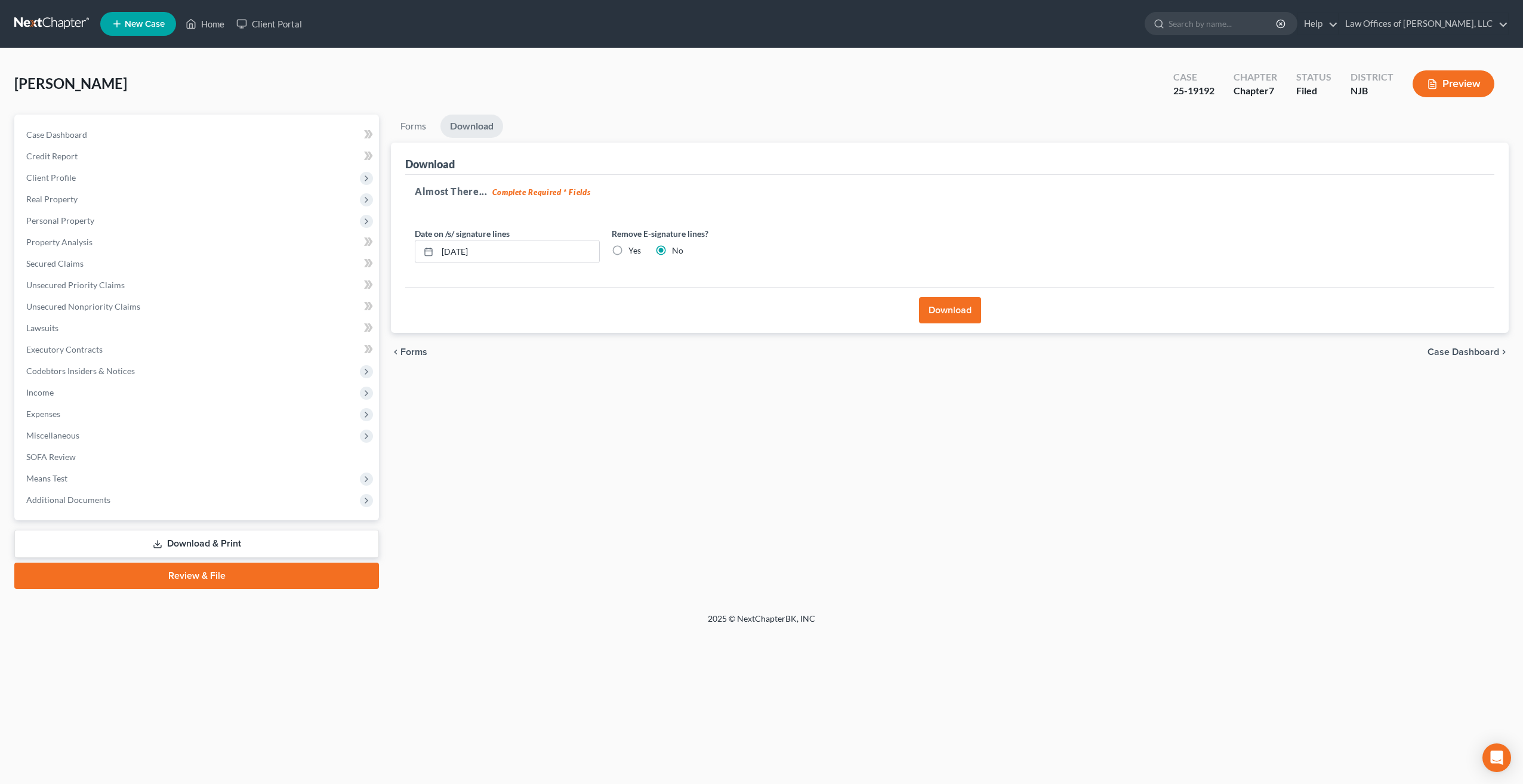
drag, startPoint x: 945, startPoint y: 312, endPoint x: 939, endPoint y: 308, distance: 7.2
click at [944, 312] on button "Download" at bounding box center [950, 310] width 62 height 26
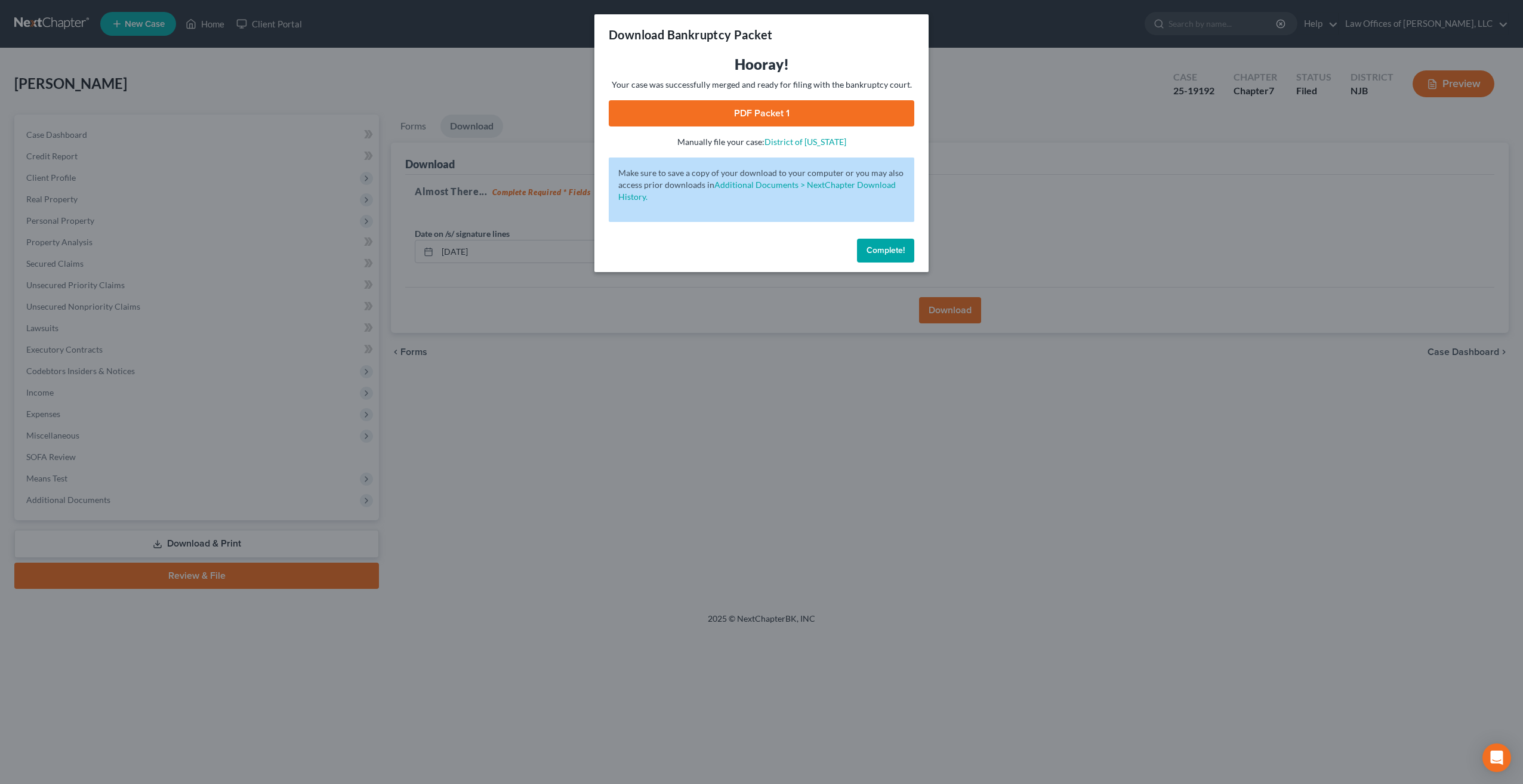
click at [876, 250] on span "Complete!" at bounding box center [886, 251] width 38 height 10
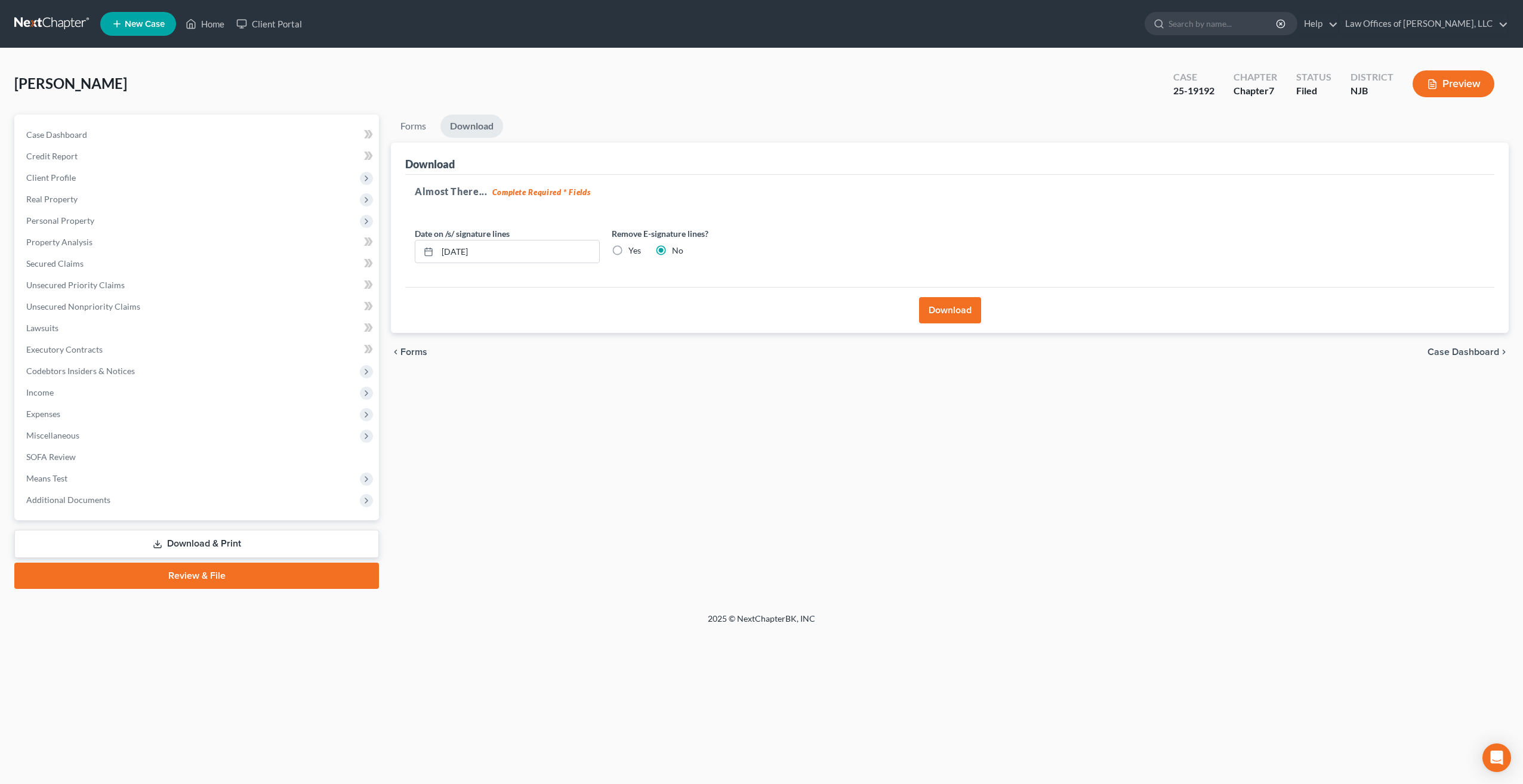
click at [941, 308] on button "Download" at bounding box center [950, 310] width 62 height 26
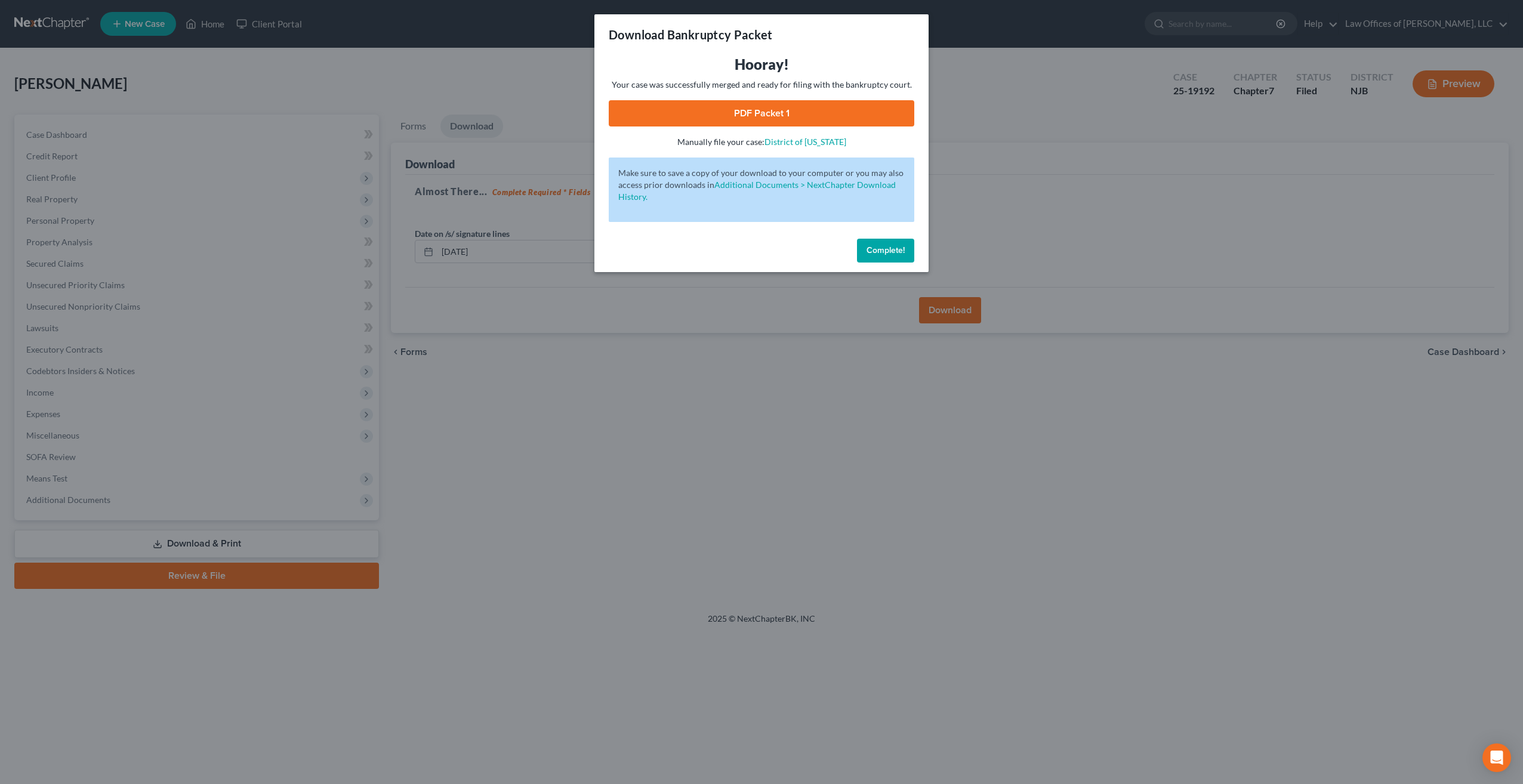
click at [750, 110] on link "PDF Packet 1" at bounding box center [762, 113] width 306 height 26
